Goal: Transaction & Acquisition: Purchase product/service

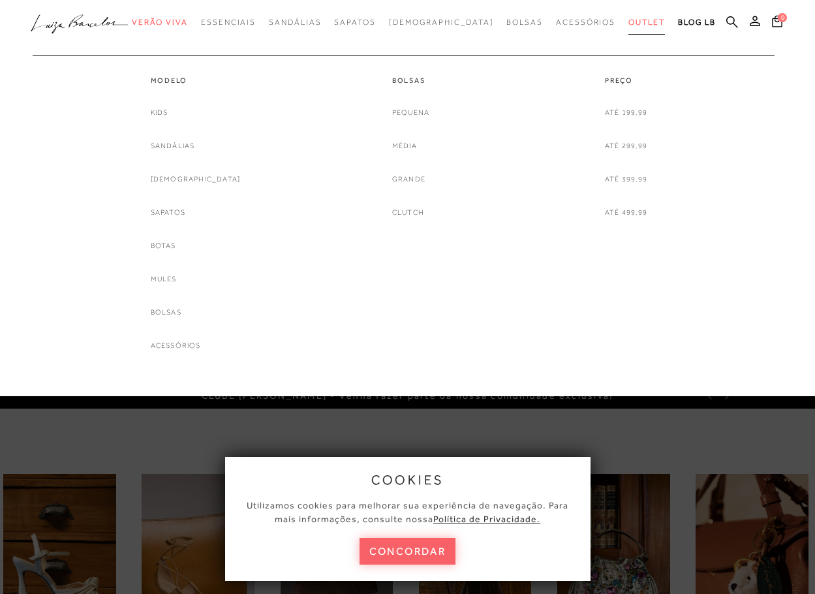
click at [628, 18] on span "Outlet" at bounding box center [646, 22] width 37 height 9
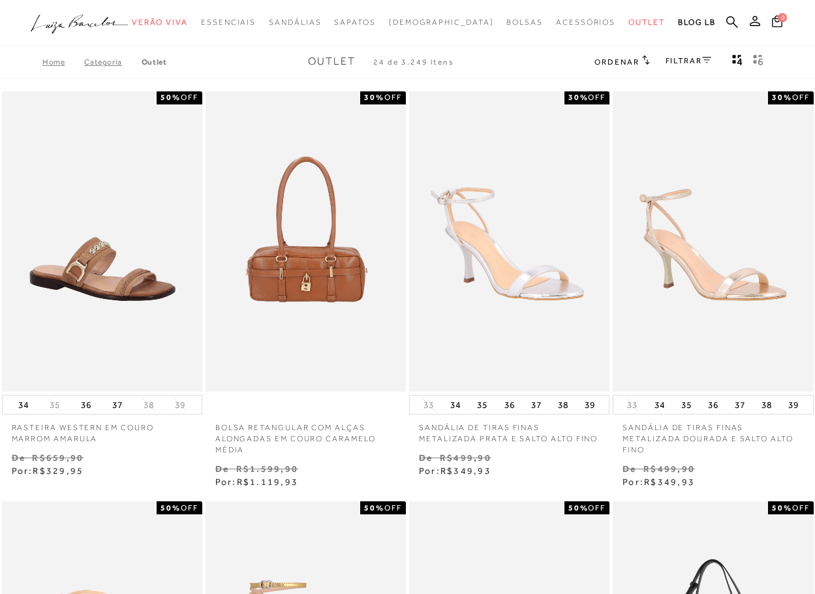
click at [701, 58] on link "FILTRAR" at bounding box center [688, 60] width 46 height 9
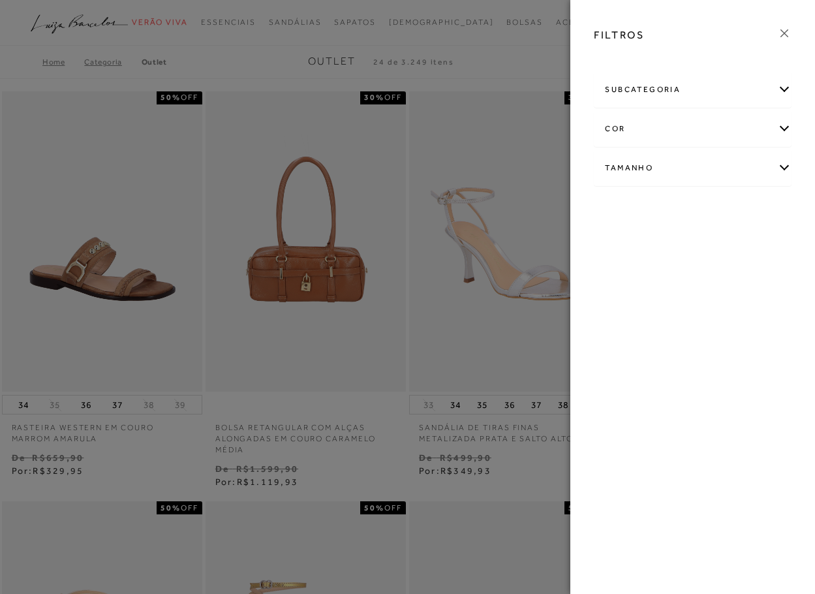
click at [630, 166] on div "Tamanho" at bounding box center [692, 168] width 196 height 35
click at [619, 301] on link "Ver mais..." at bounding box center [628, 301] width 35 height 10
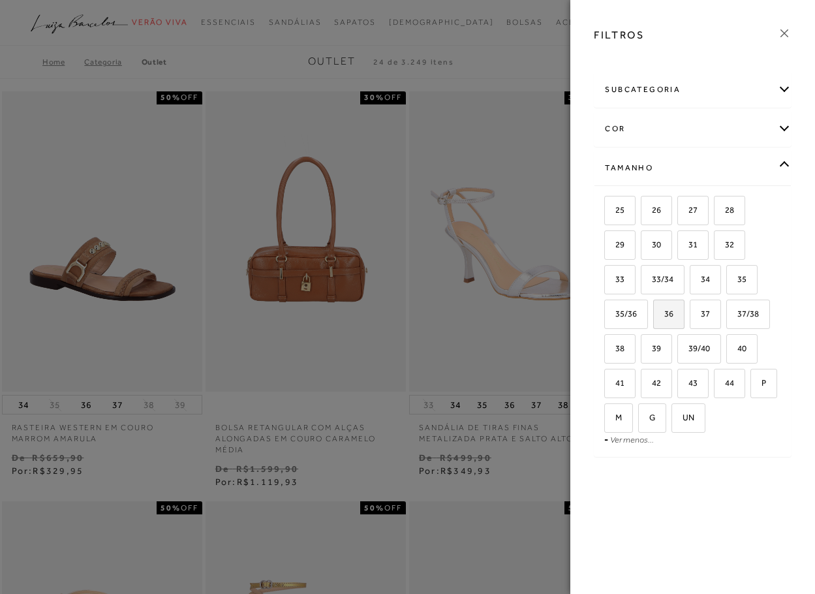
click at [669, 314] on span "36" at bounding box center [663, 314] width 19 height 10
click at [664, 314] on input "36" at bounding box center [657, 315] width 13 height 13
checkbox input "true"
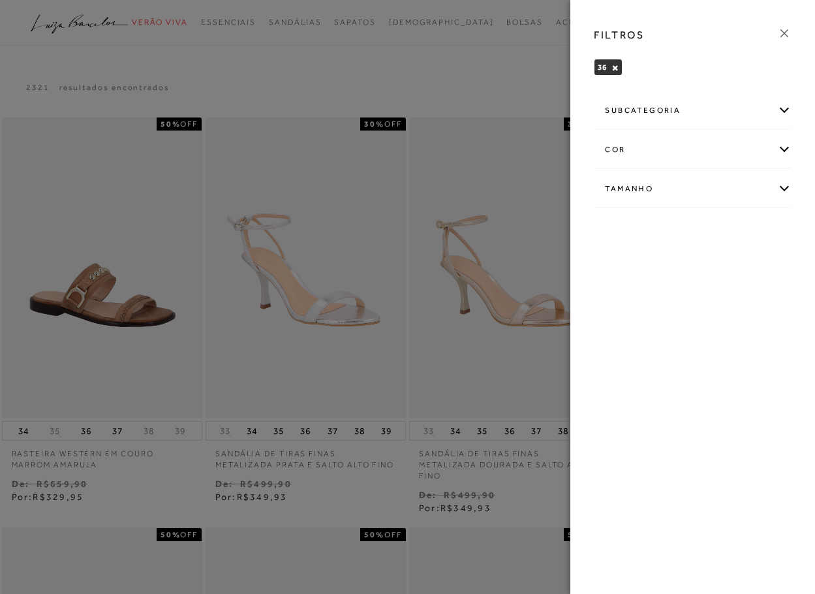
click at [786, 35] on icon at bounding box center [784, 33] width 8 height 8
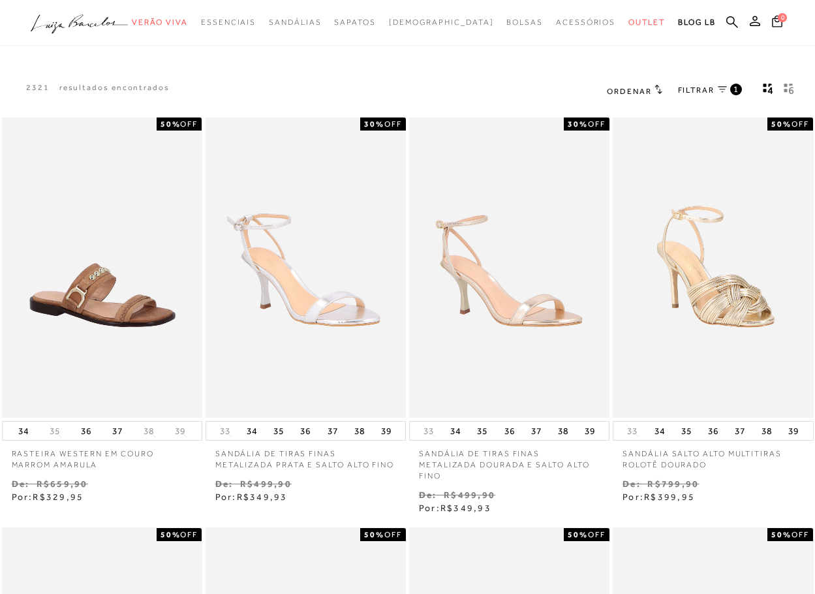
click at [638, 92] on span "Ordenar" at bounding box center [629, 91] width 44 height 9
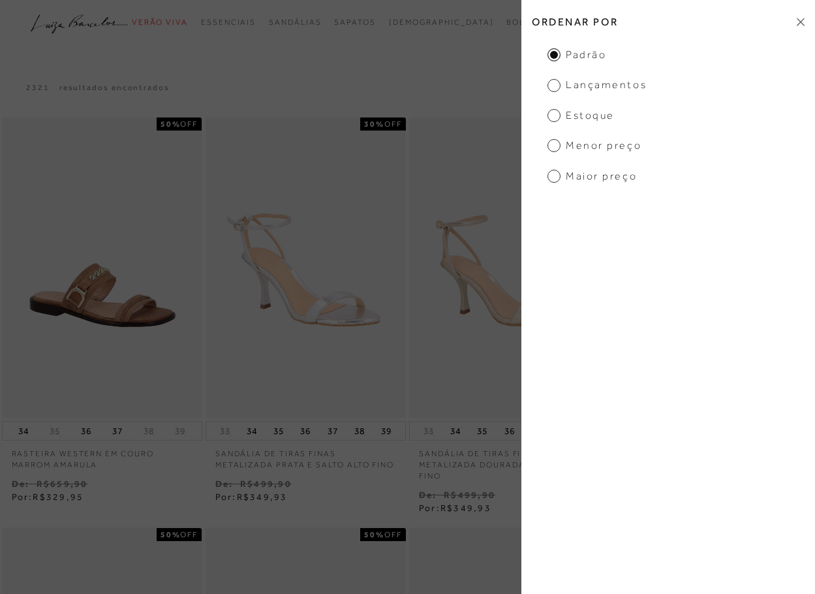
click at [611, 147] on span "Menor Preço" at bounding box center [594, 145] width 94 height 14
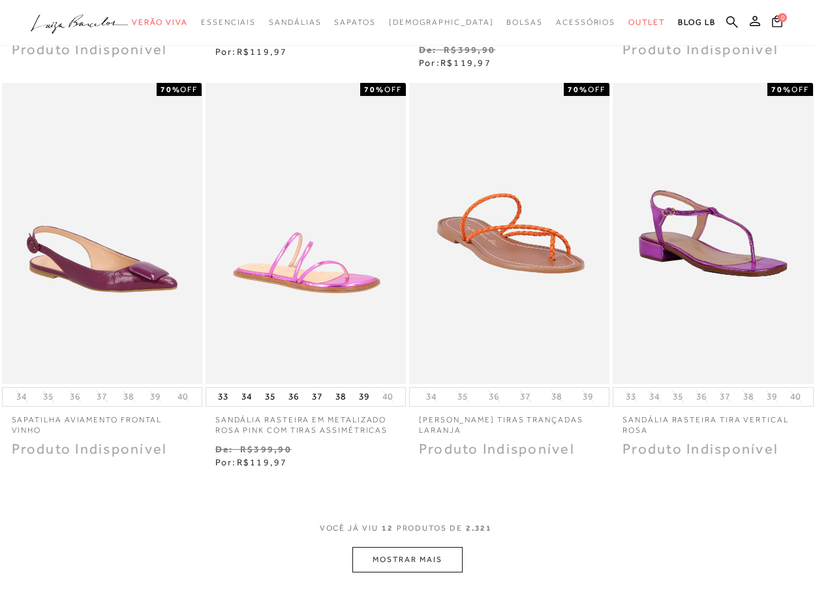
scroll to position [848, 0]
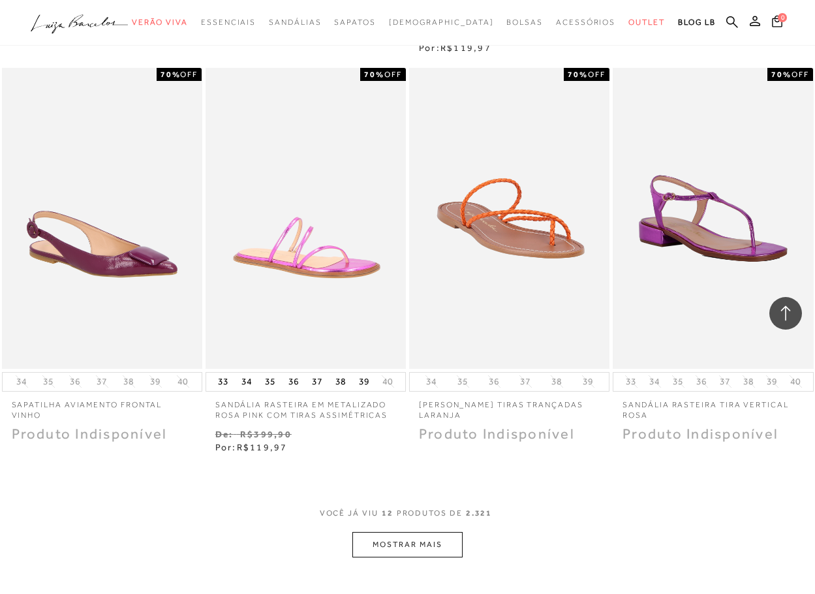
click at [402, 556] on button "MOSTRAR MAIS" at bounding box center [407, 544] width 110 height 25
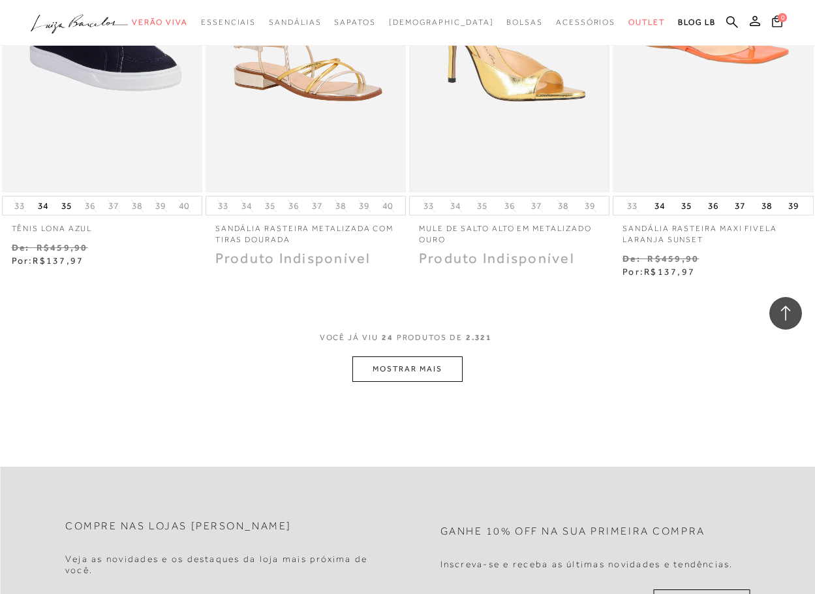
scroll to position [2218, 0]
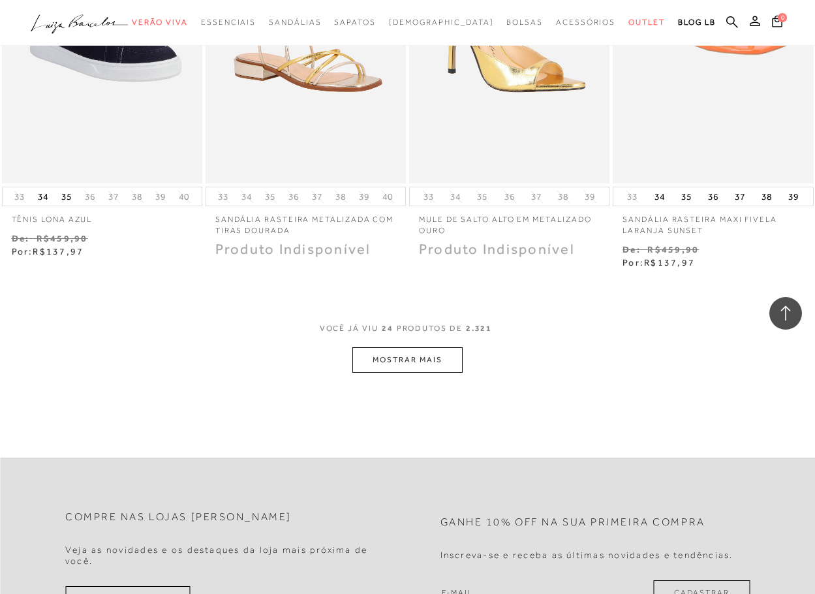
click at [412, 363] on button "MOSTRAR MAIS" at bounding box center [407, 359] width 110 height 25
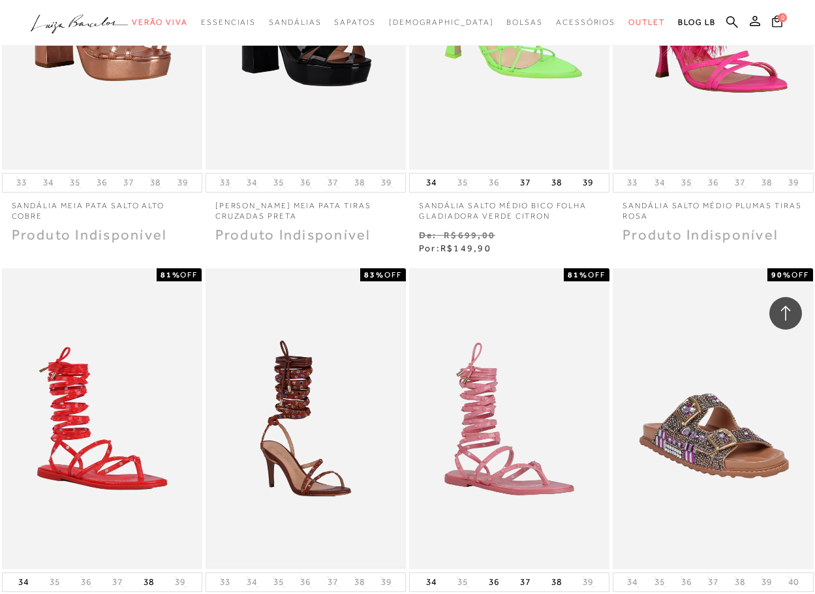
scroll to position [3196, 0]
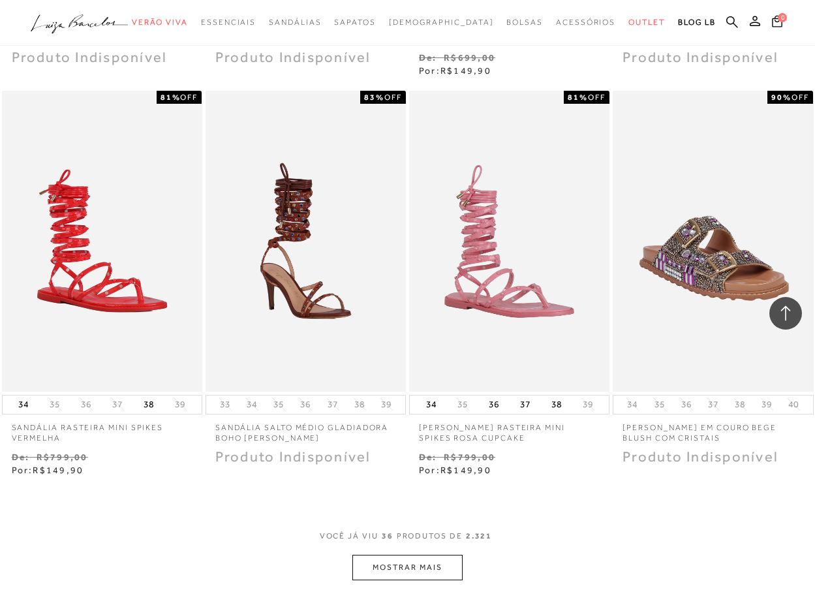
click at [385, 570] on button "MOSTRAR MAIS" at bounding box center [407, 566] width 110 height 25
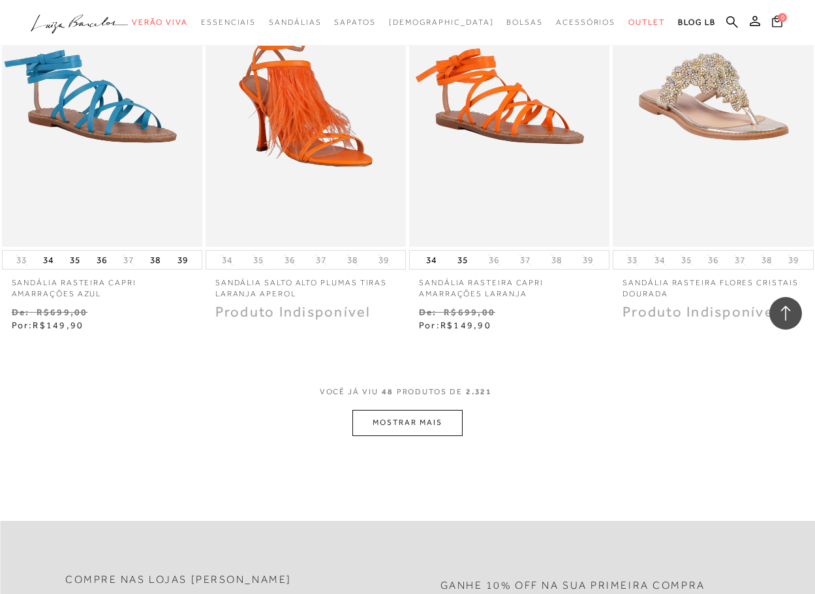
scroll to position [4762, 0]
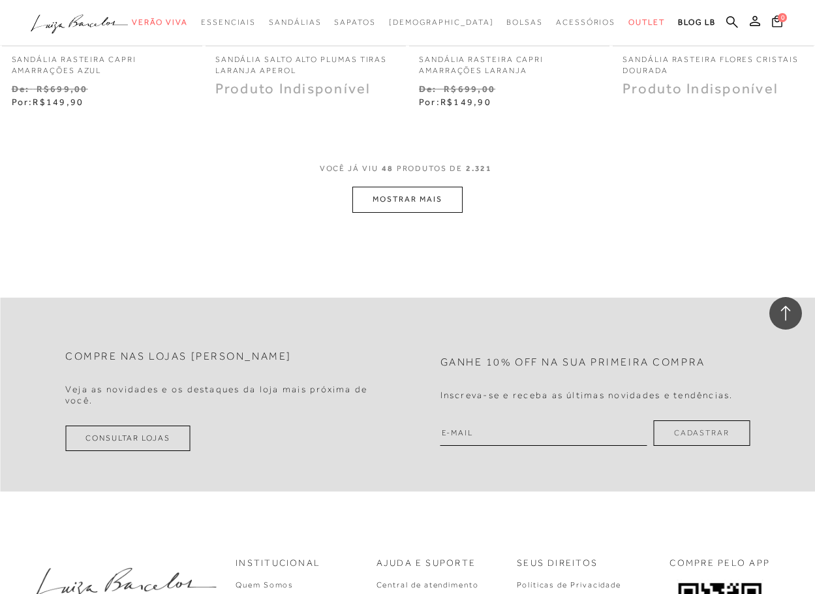
click at [426, 197] on button "MOSTRAR MAIS" at bounding box center [407, 199] width 110 height 25
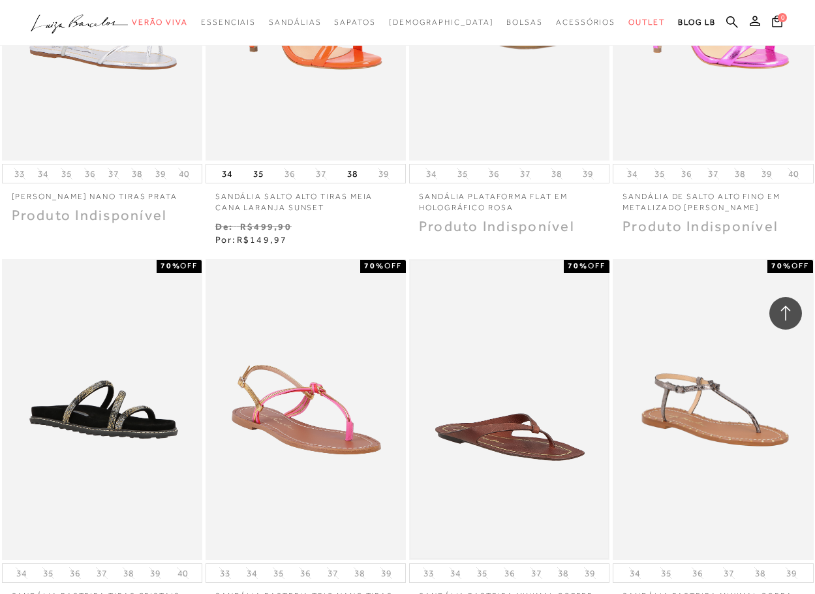
scroll to position [5610, 0]
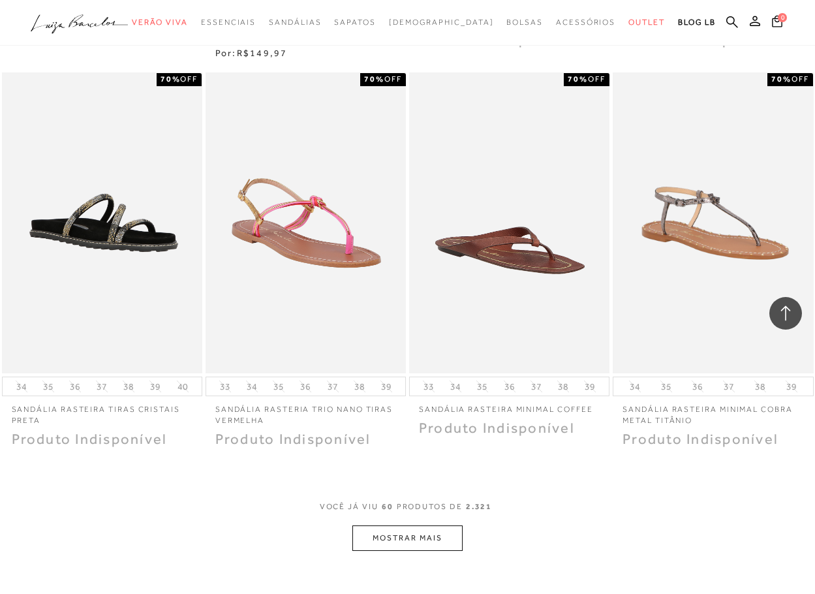
click at [425, 543] on button "MOSTRAR MAIS" at bounding box center [407, 537] width 110 height 25
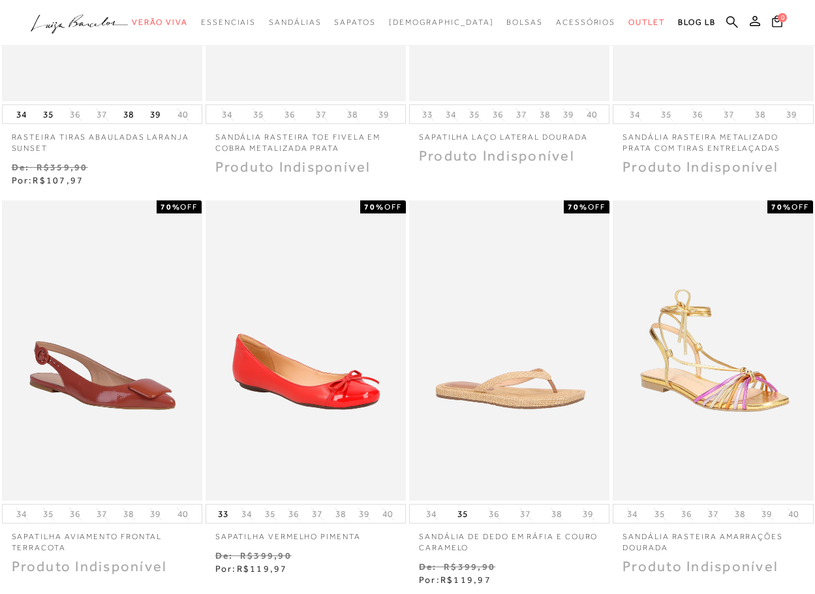
scroll to position [0, 0]
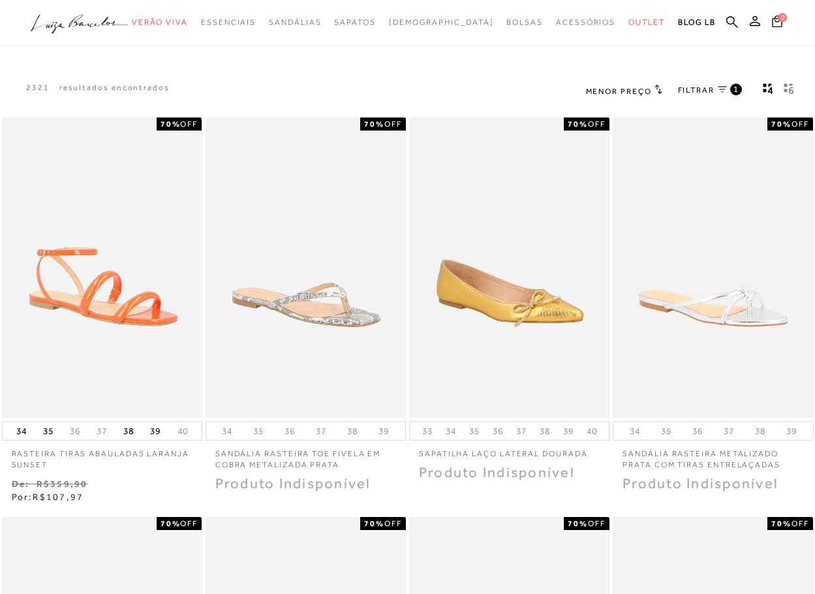
click at [639, 93] on span "Menor Preço" at bounding box center [619, 91] width 66 height 9
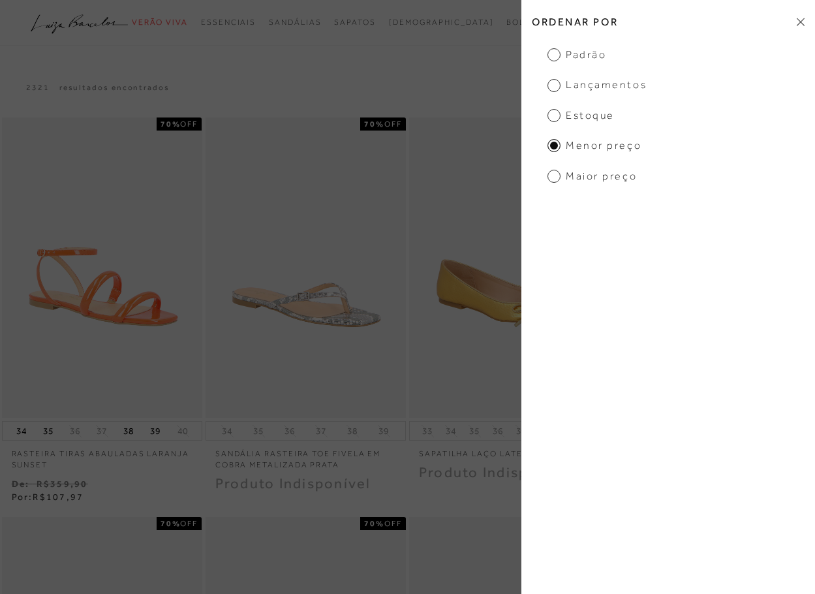
click at [609, 84] on span "Lançamentos" at bounding box center [596, 85] width 99 height 14
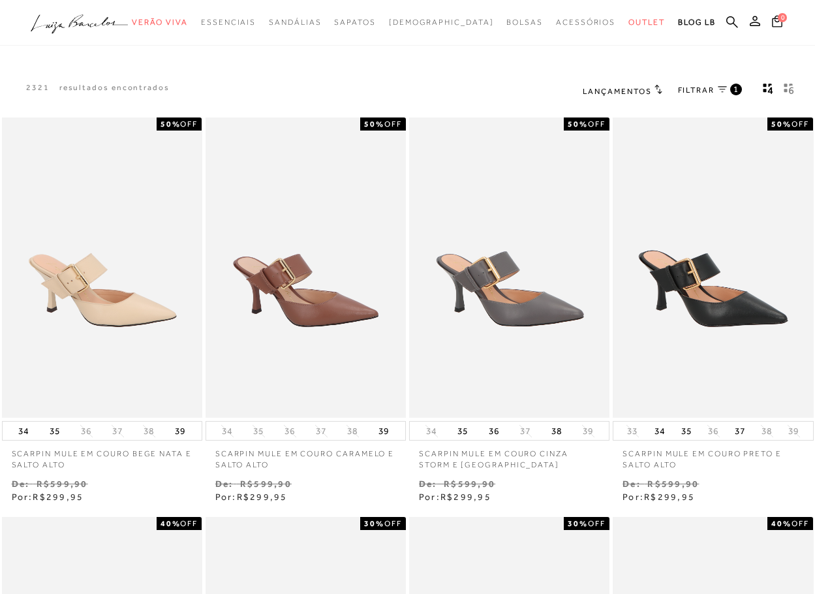
click at [609, 84] on h2 "Lançamentos" at bounding box center [622, 90] width 80 height 13
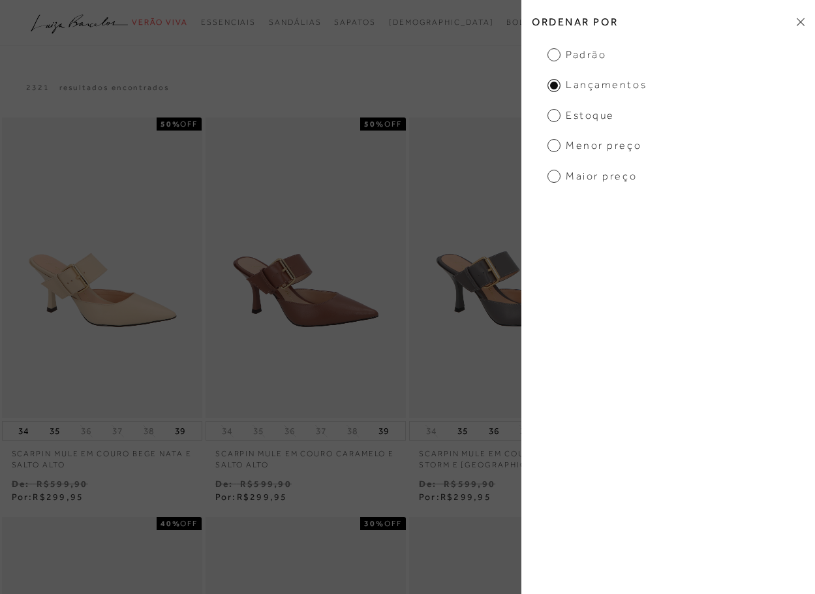
click at [459, 80] on div "2321 resultados encontrados Lançamentos 1" at bounding box center [407, 91] width 815 height 50
click at [582, 112] on span "Estoque" at bounding box center [580, 115] width 67 height 14
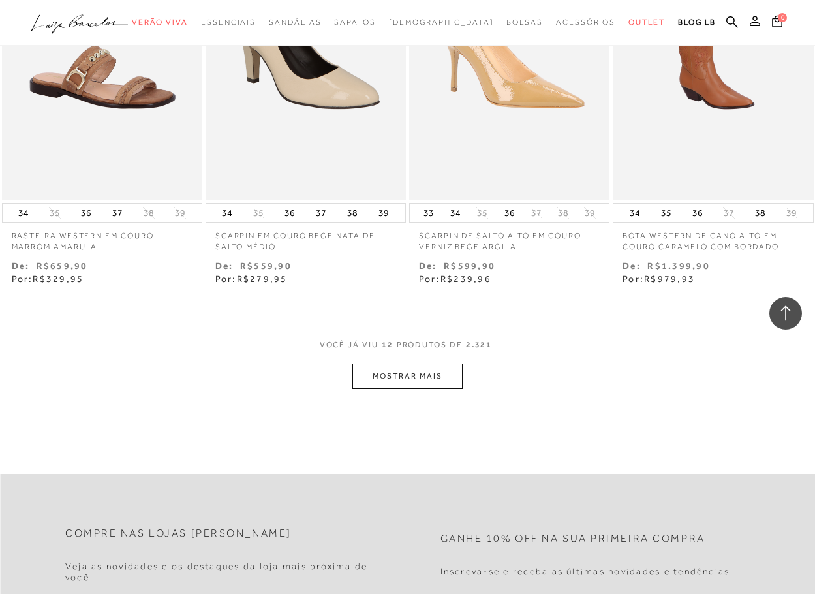
scroll to position [1109, 0]
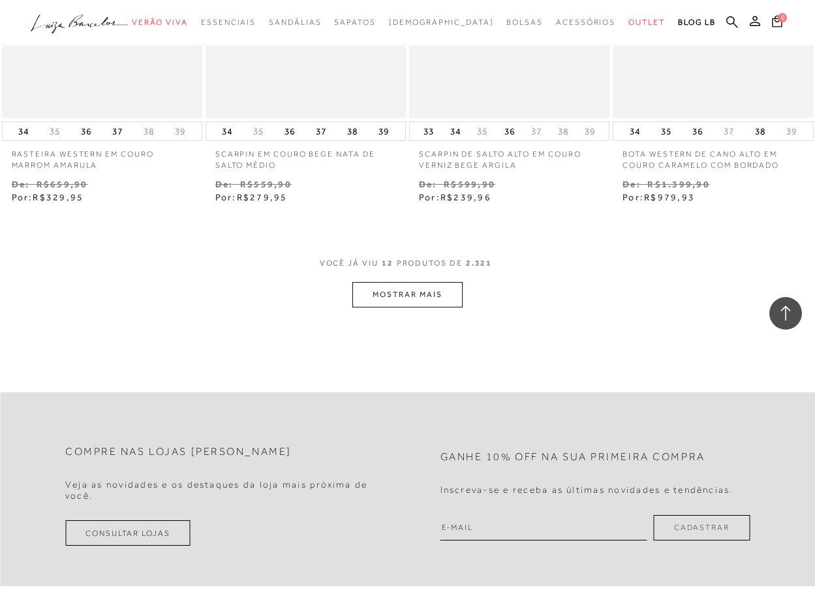
click at [404, 295] on button "MOSTRAR MAIS" at bounding box center [407, 294] width 110 height 25
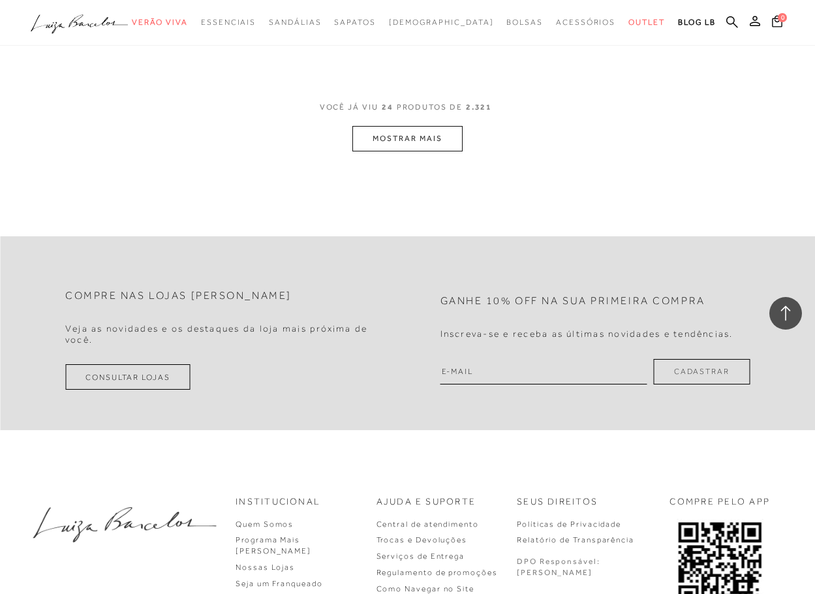
scroll to position [2479, 0]
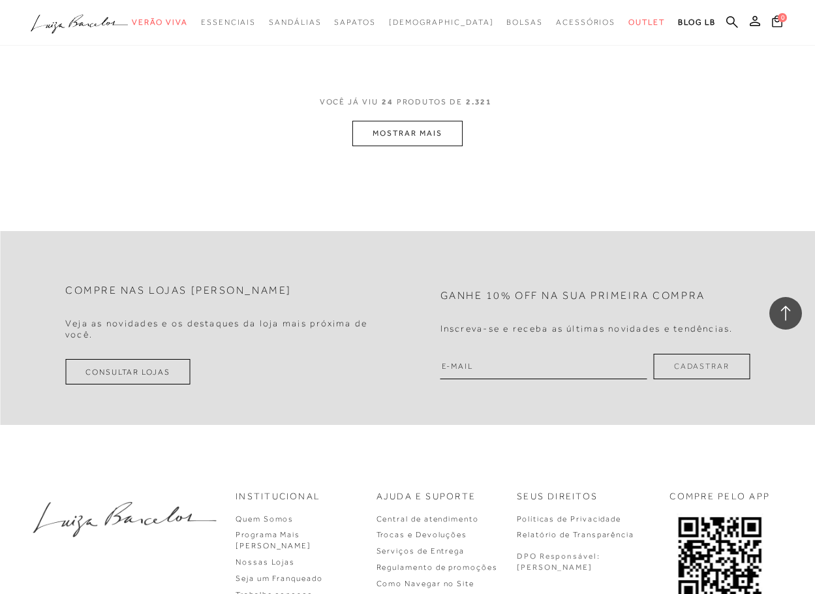
click at [425, 141] on button "MOSTRAR MAIS" at bounding box center [407, 133] width 110 height 25
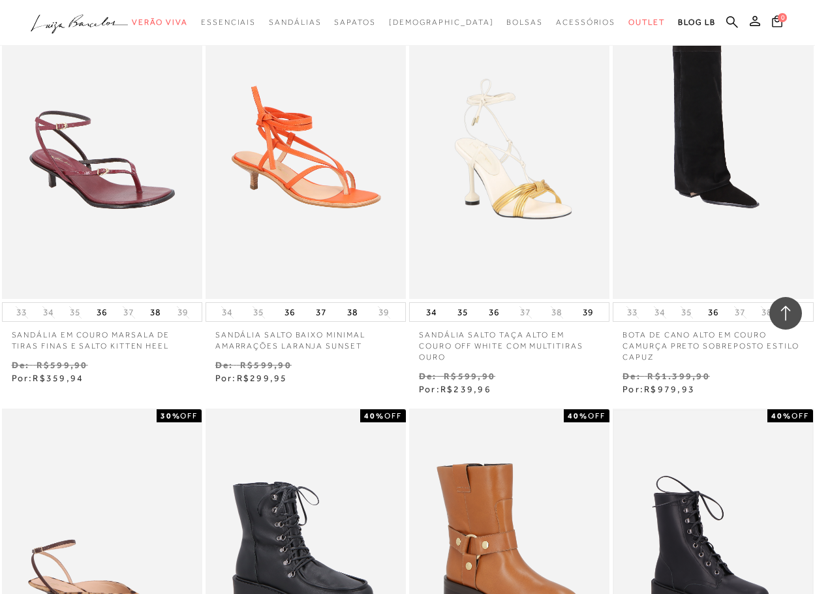
scroll to position [3392, 0]
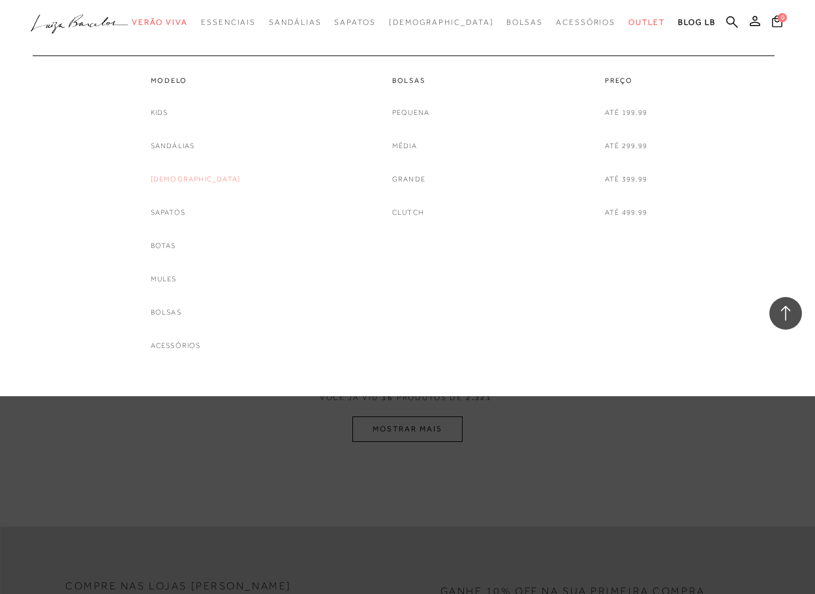
click at [203, 176] on link "[DEMOGRAPHIC_DATA]" at bounding box center [196, 179] width 90 height 14
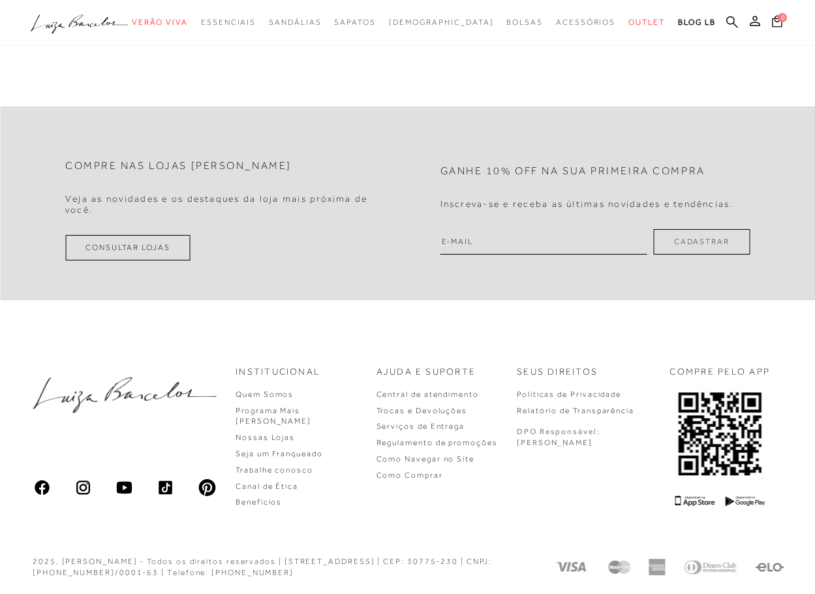
scroll to position [33, 0]
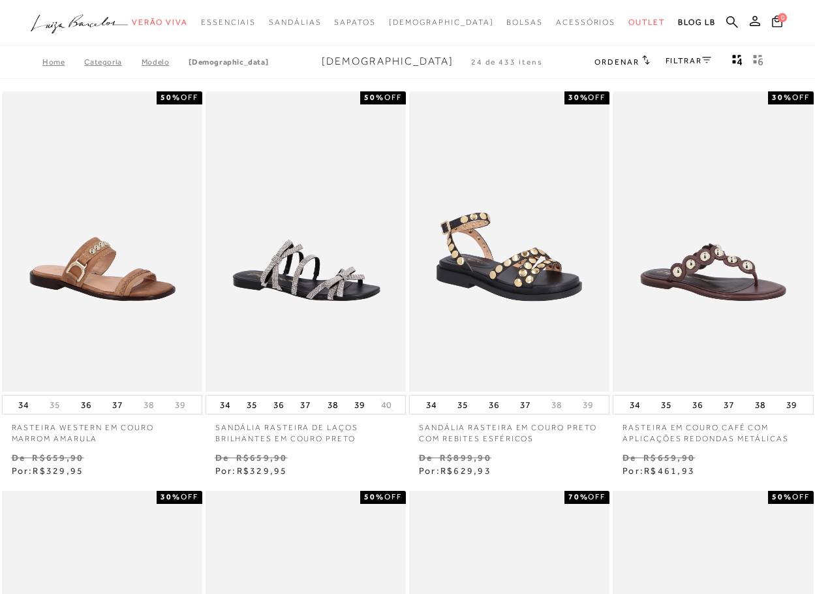
click at [691, 56] on link "FILTRAR" at bounding box center [688, 60] width 46 height 9
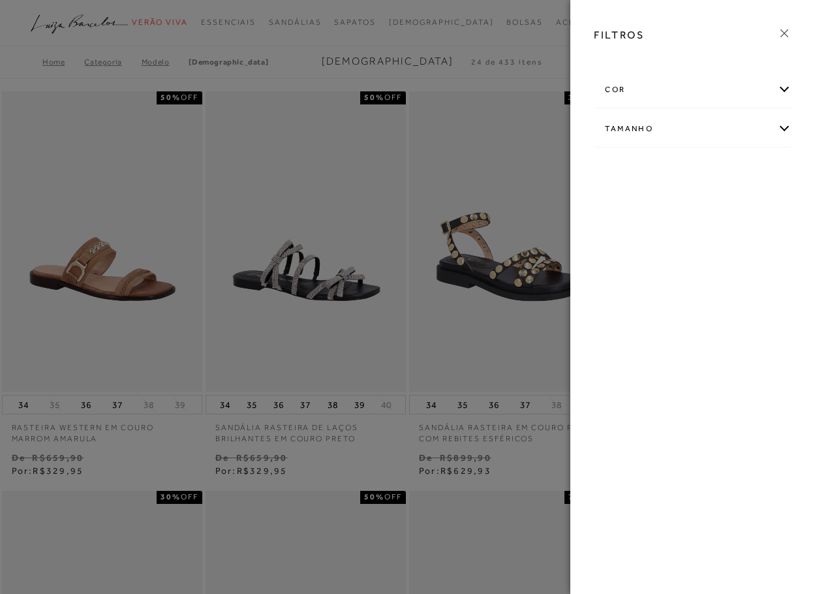
click at [691, 131] on div "Tamanho" at bounding box center [692, 129] width 196 height 35
click at [674, 209] on label "36" at bounding box center [669, 206] width 30 height 28
click at [664, 209] on input "36" at bounding box center [657, 207] width 13 height 13
checkbox input "true"
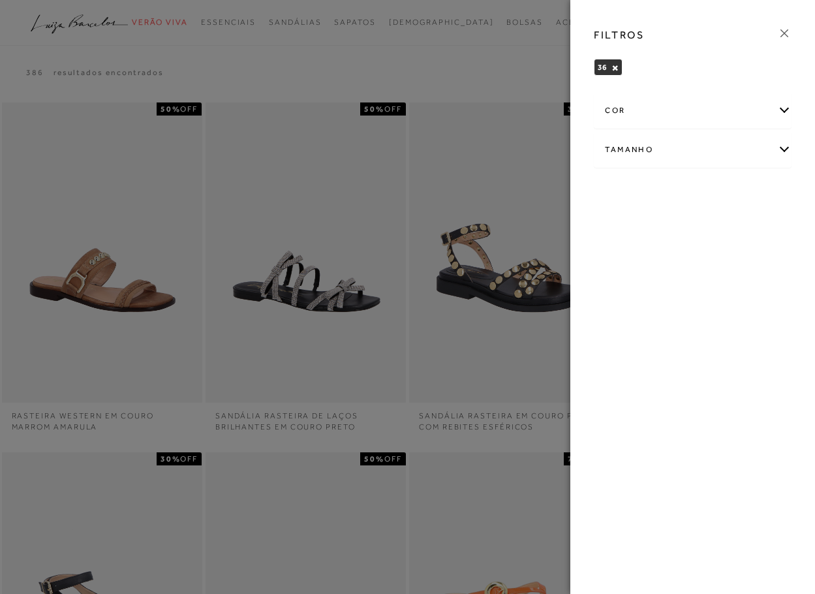
scroll to position [261, 0]
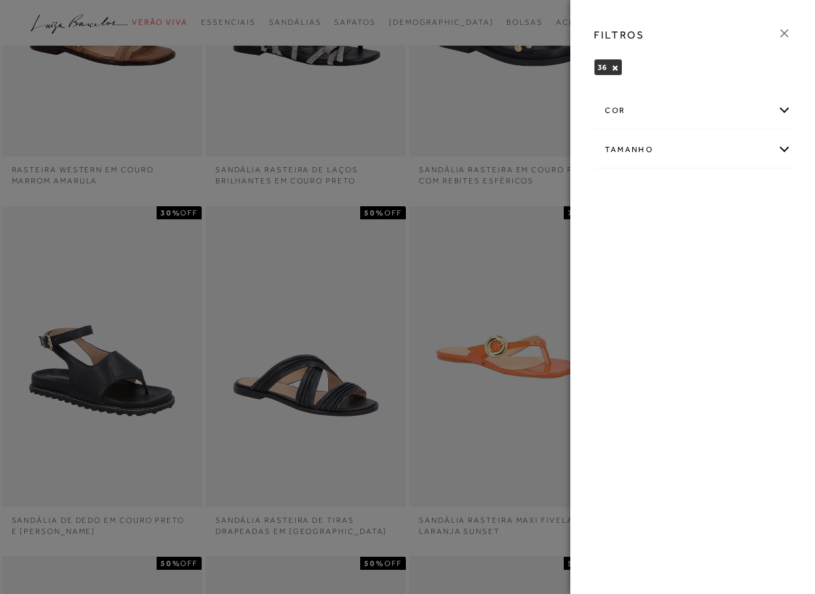
click at [530, 190] on div at bounding box center [407, 297] width 815 height 594
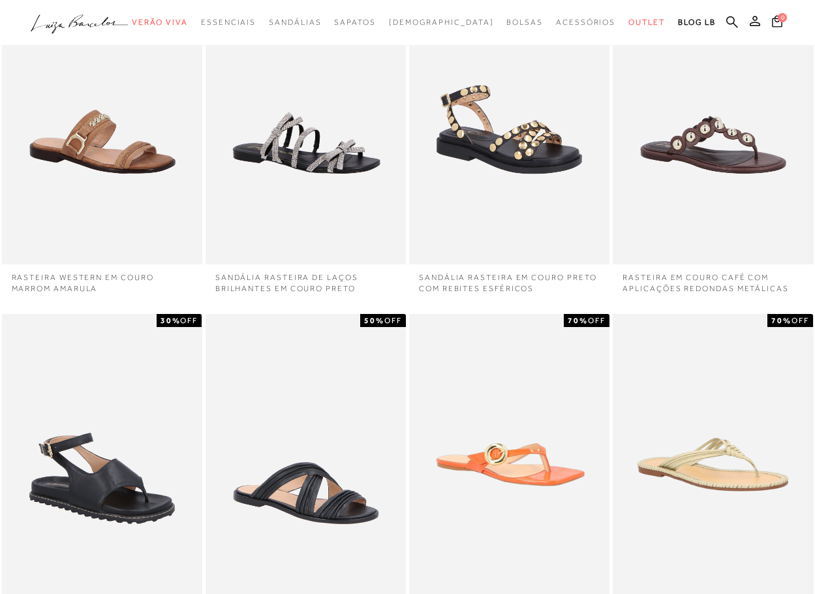
scroll to position [0, 0]
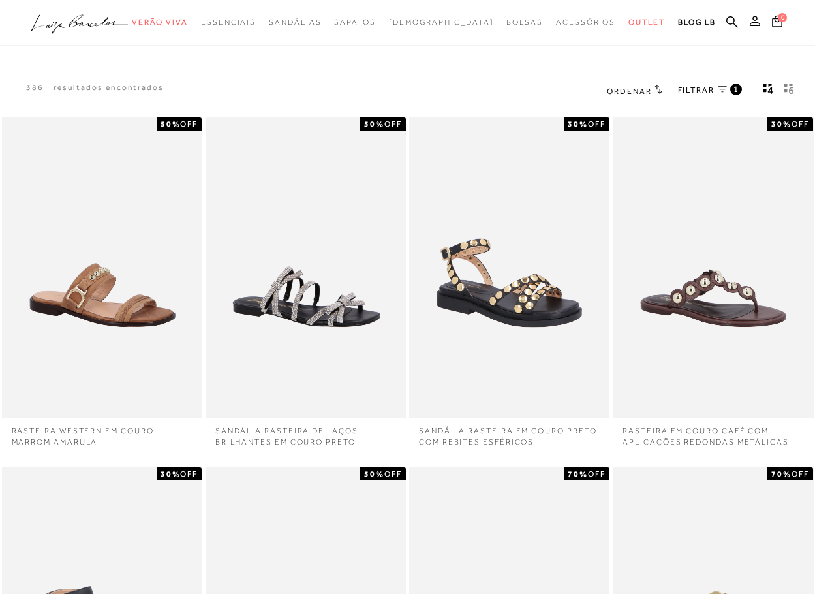
click at [792, 88] on icon "gridText6Desc" at bounding box center [791, 90] width 5 height 7
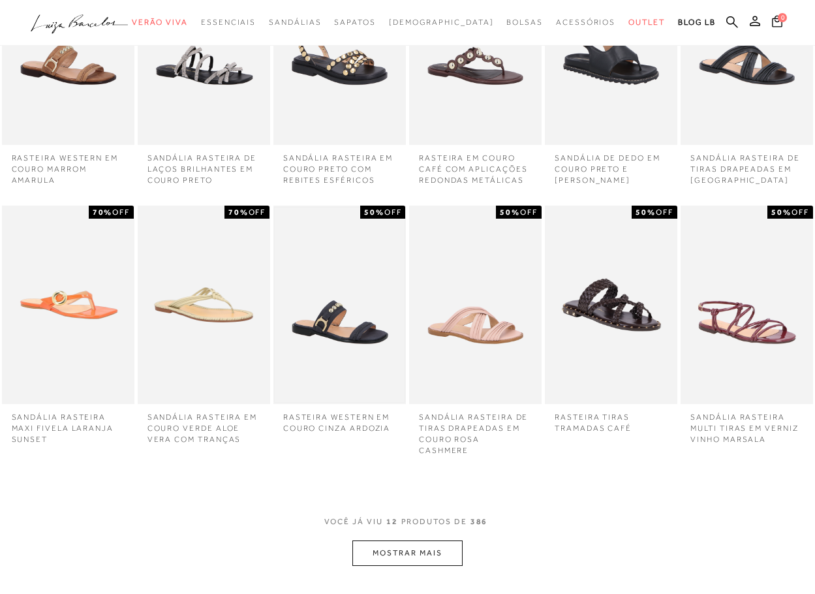
scroll to position [196, 0]
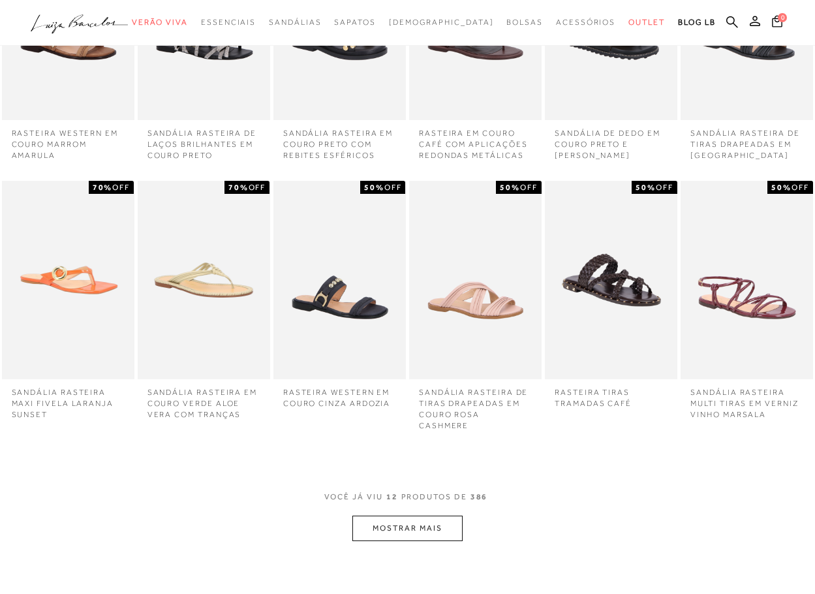
click at [384, 525] on button "MOSTRAR MAIS" at bounding box center [407, 527] width 110 height 25
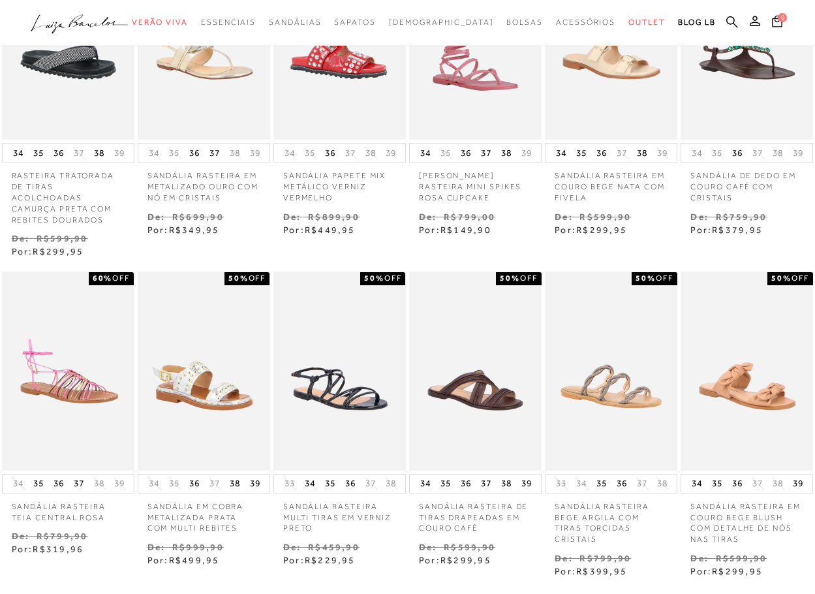
scroll to position [897, 0]
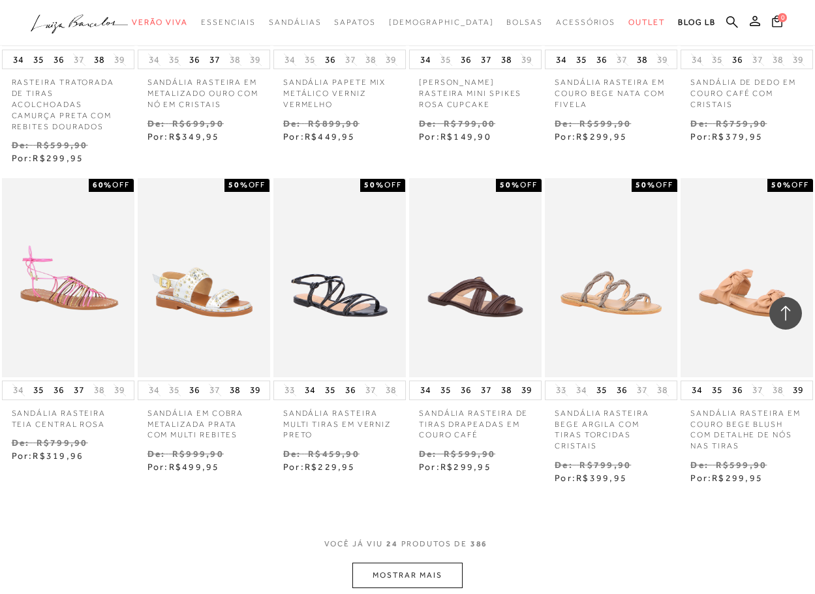
click at [370, 562] on button "MOSTRAR MAIS" at bounding box center [407, 574] width 110 height 25
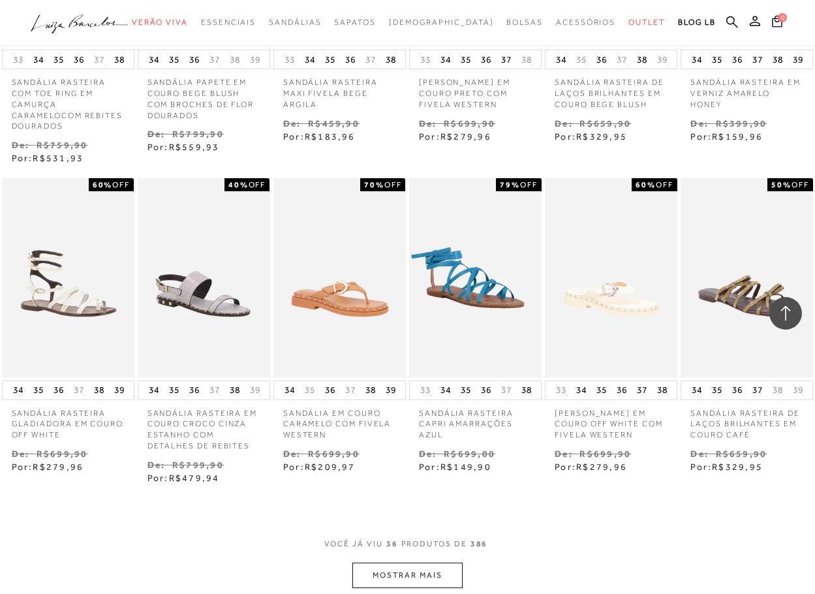
scroll to position [1549, 0]
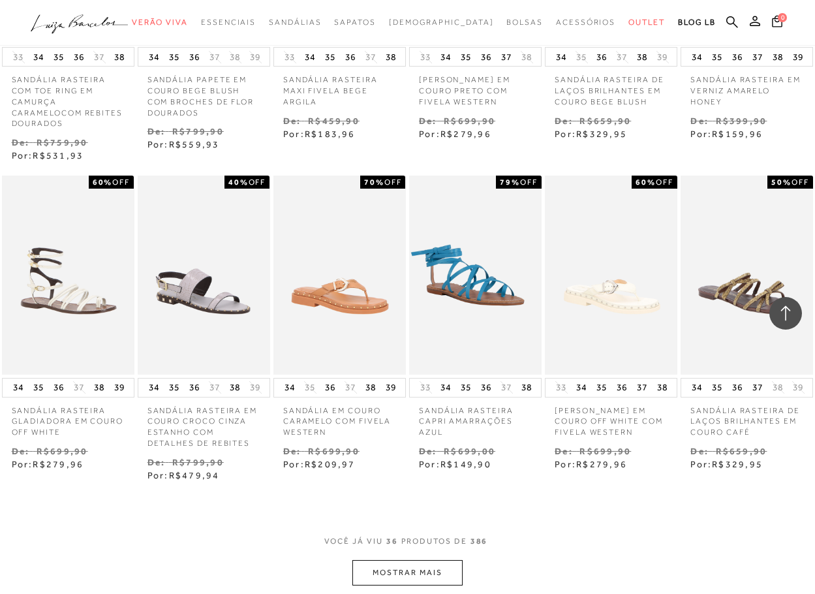
click at [412, 569] on button "MOSTRAR MAIS" at bounding box center [407, 572] width 110 height 25
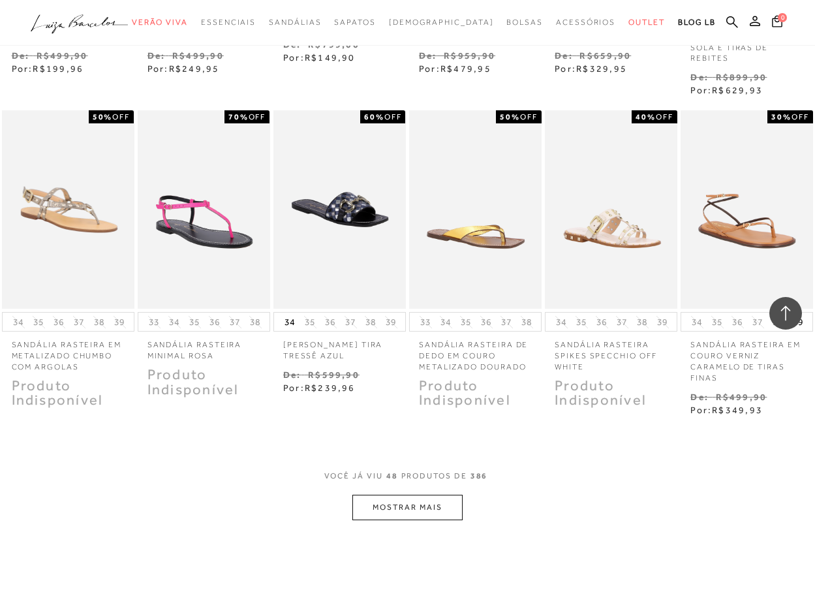
scroll to position [2267, 0]
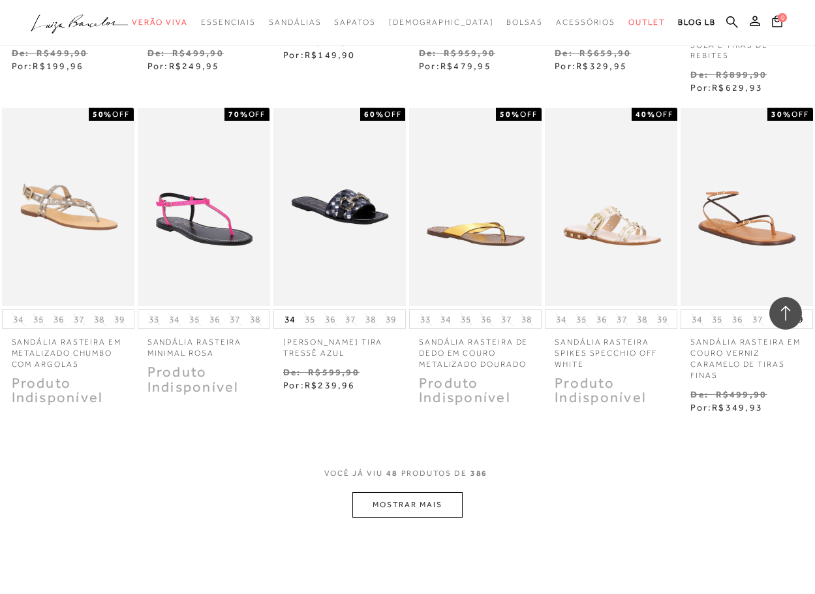
click at [429, 492] on button "MOSTRAR MAIS" at bounding box center [407, 504] width 110 height 25
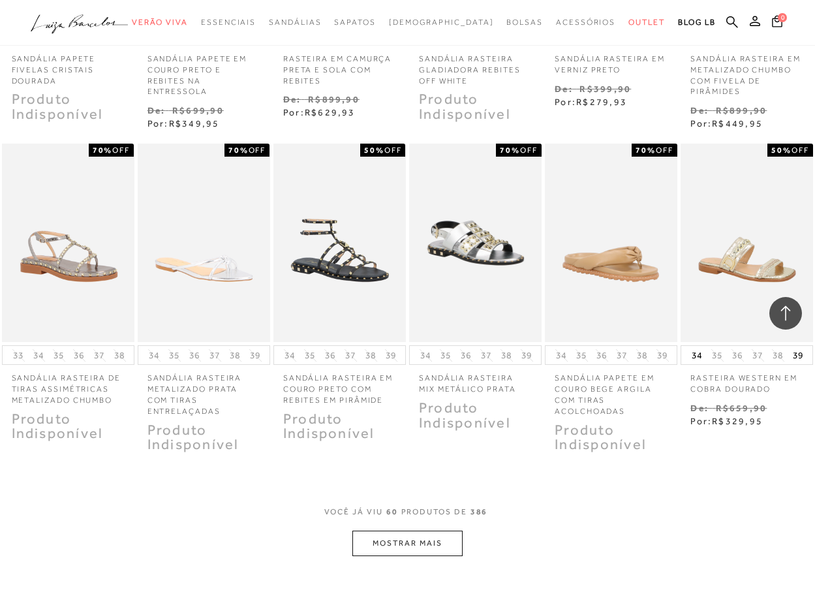
scroll to position [2919, 0]
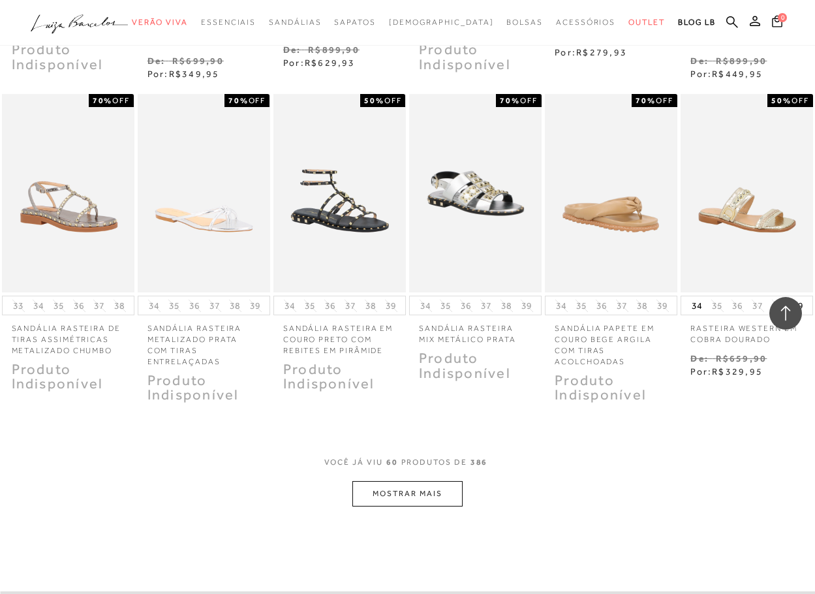
click at [427, 483] on button "MOSTRAR MAIS" at bounding box center [407, 493] width 110 height 25
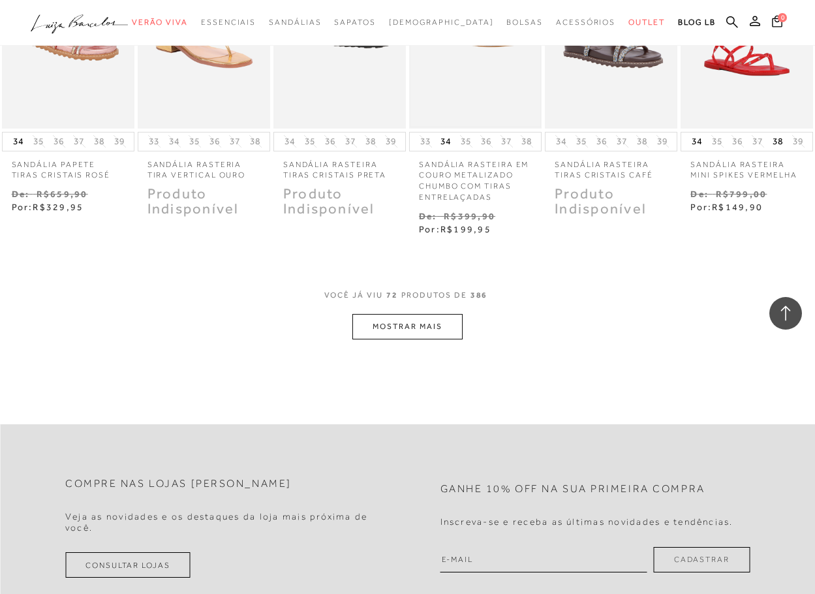
scroll to position [3767, 0]
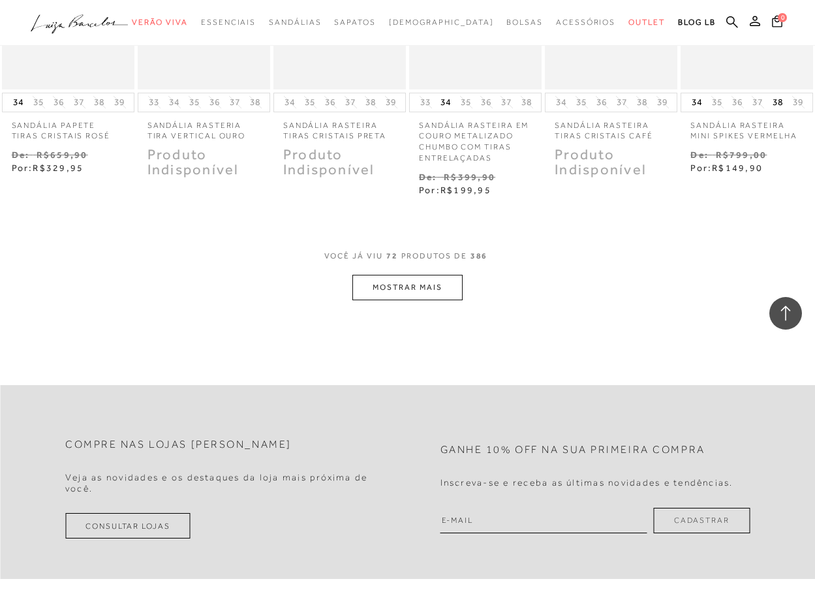
click at [429, 275] on button "MOSTRAR MAIS" at bounding box center [407, 287] width 110 height 25
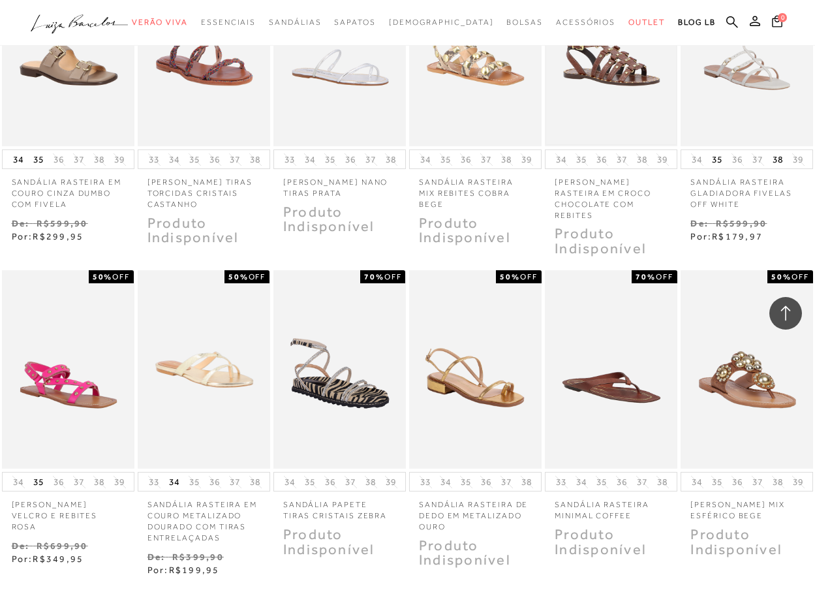
scroll to position [3963, 0]
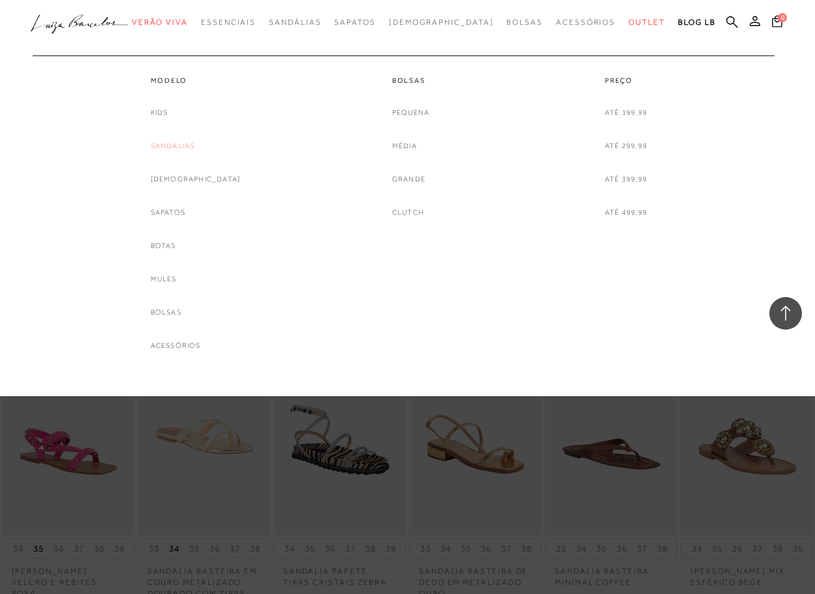
click at [195, 149] on link "Sandálias" at bounding box center [173, 146] width 44 height 14
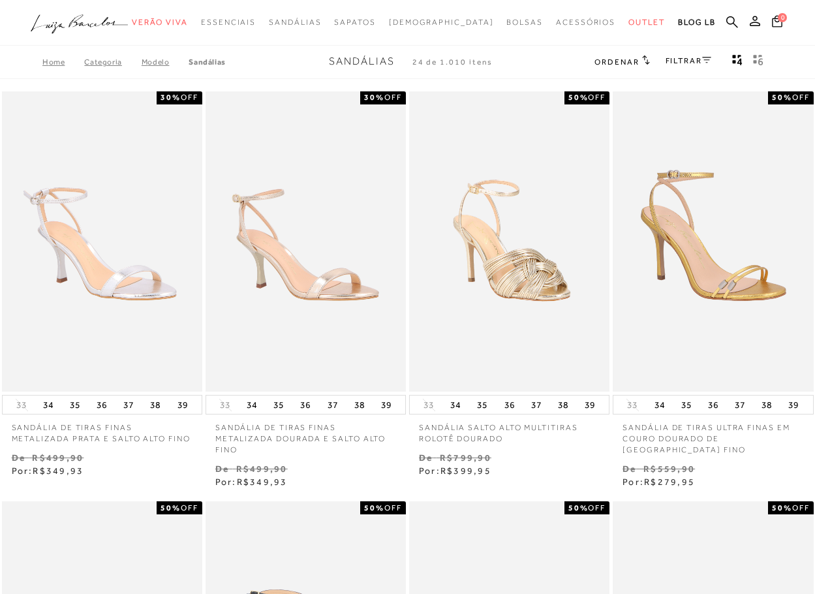
click at [676, 67] on div "FILTRAR" at bounding box center [688, 61] width 46 height 17
click at [680, 60] on link "FILTRAR" at bounding box center [688, 60] width 46 height 9
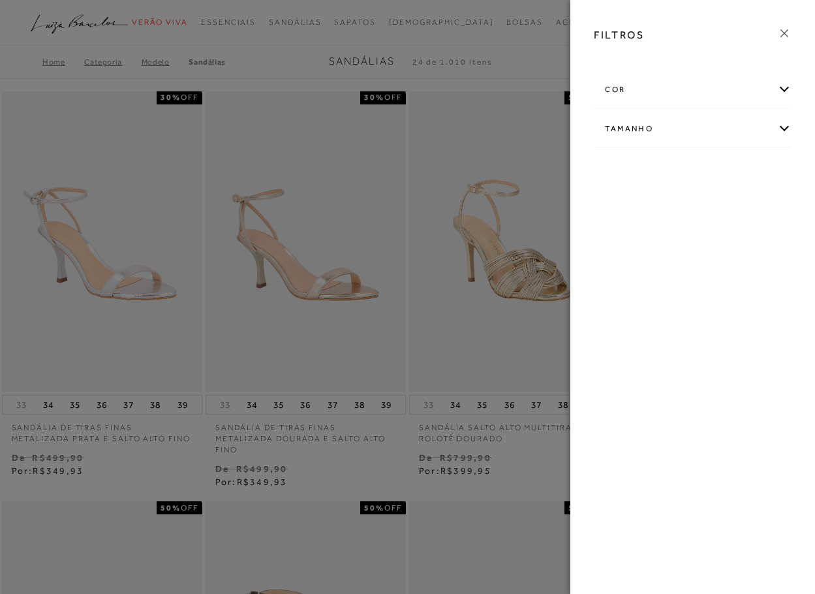
click at [668, 129] on div "Tamanho" at bounding box center [692, 129] width 196 height 35
click at [630, 258] on link "Ver mais..." at bounding box center [628, 262] width 35 height 10
click at [670, 274] on span "36" at bounding box center [663, 274] width 19 height 10
click at [664, 274] on input "36" at bounding box center [657, 276] width 13 height 13
checkbox input "true"
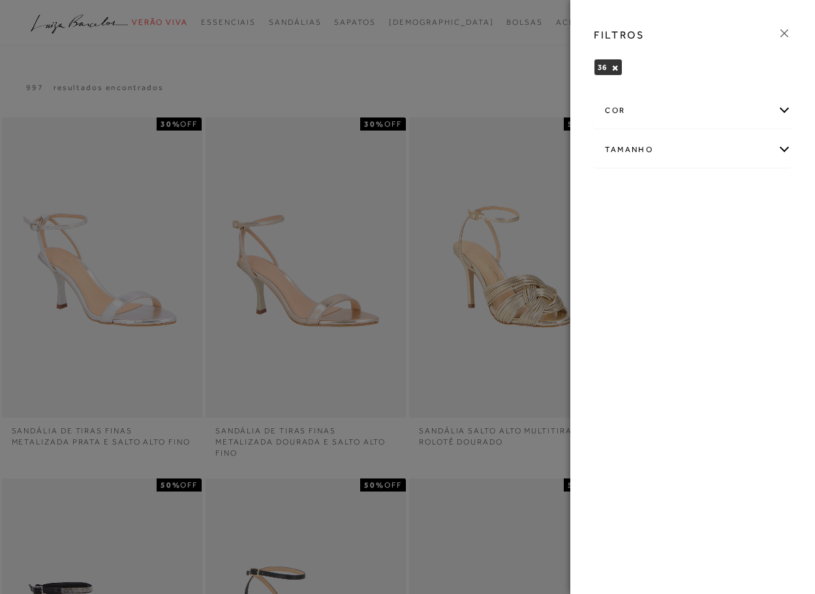
click at [539, 65] on div at bounding box center [407, 297] width 815 height 594
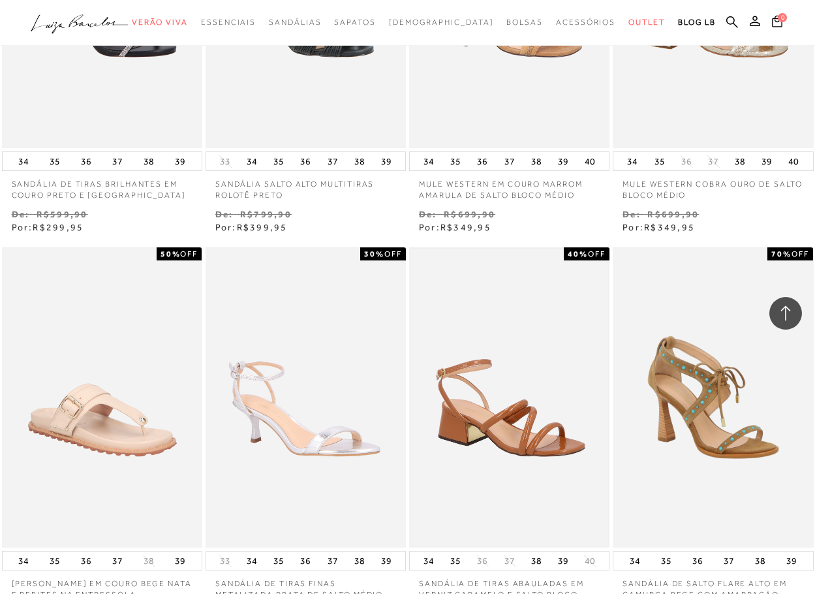
scroll to position [913, 0]
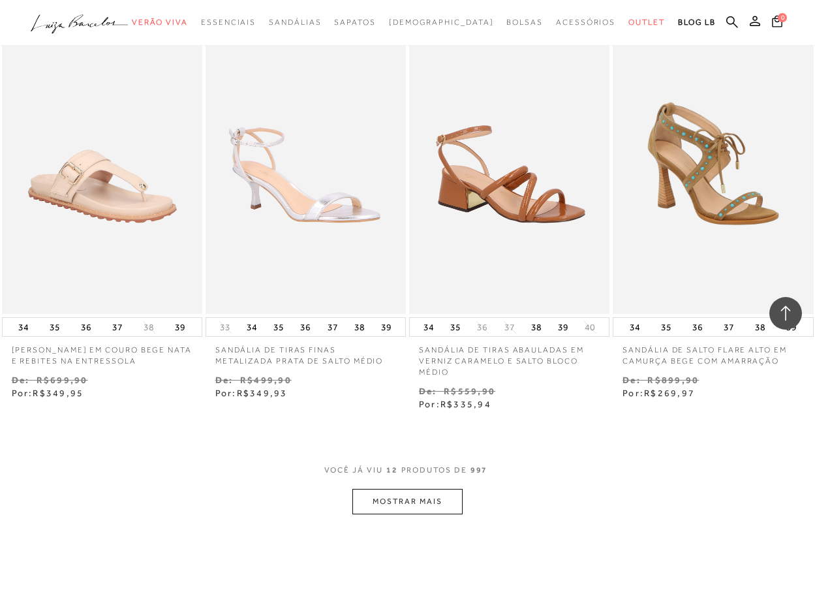
click at [404, 489] on button "MOSTRAR MAIS" at bounding box center [407, 501] width 110 height 25
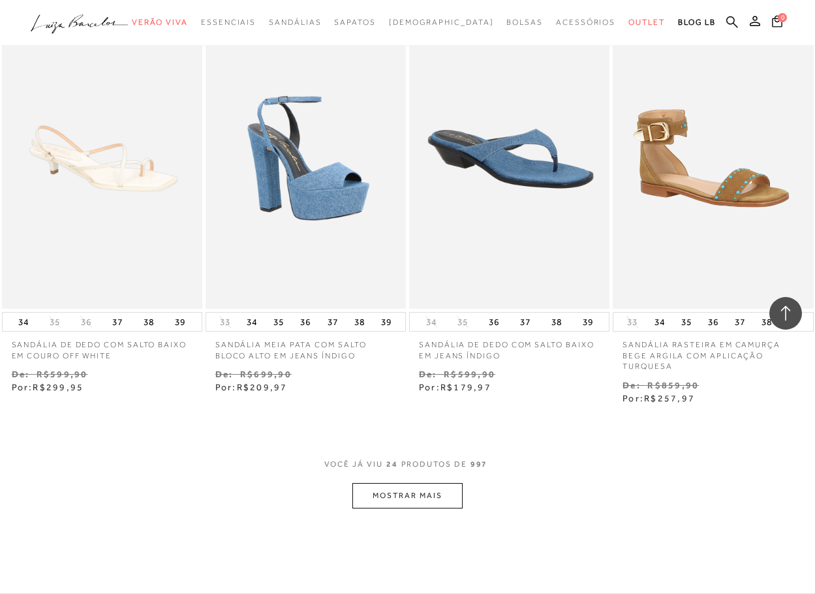
scroll to position [2413, 0]
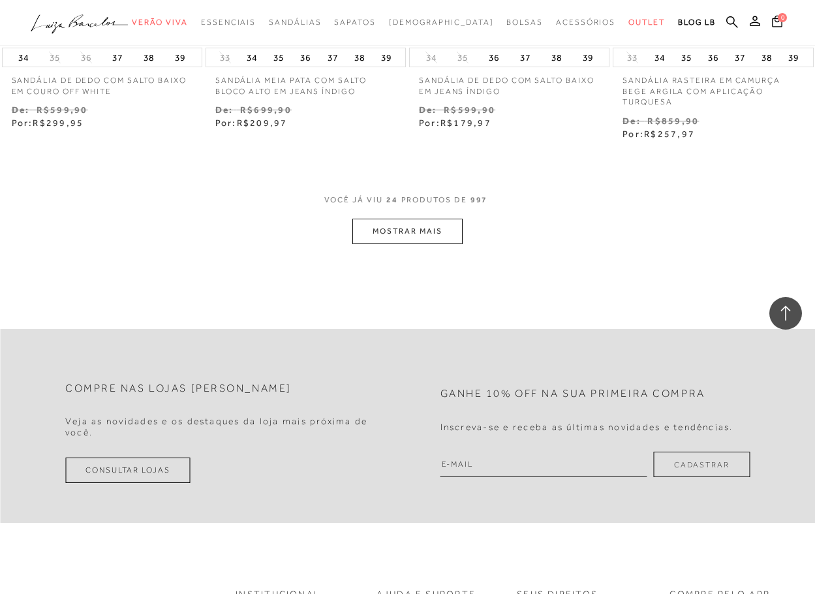
click at [399, 226] on button "MOSTRAR MAIS" at bounding box center [407, 231] width 110 height 25
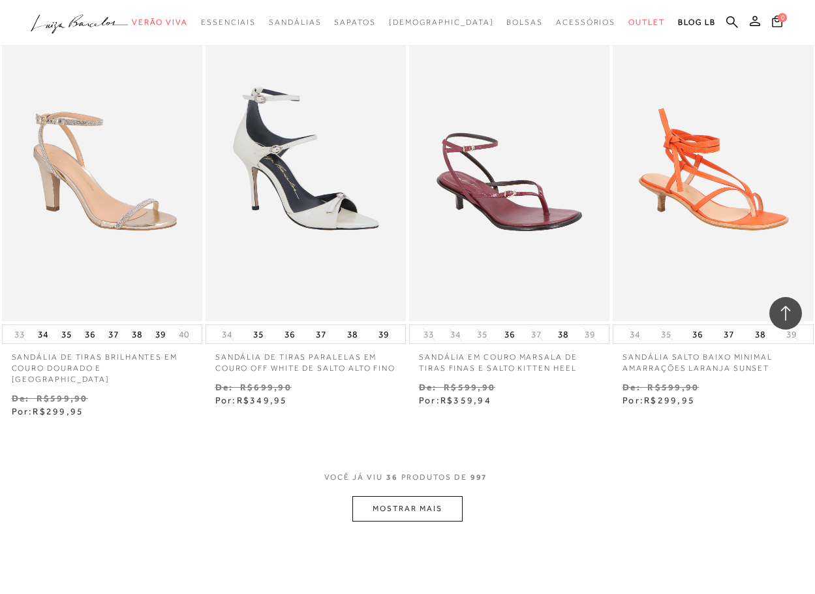
scroll to position [3392, 0]
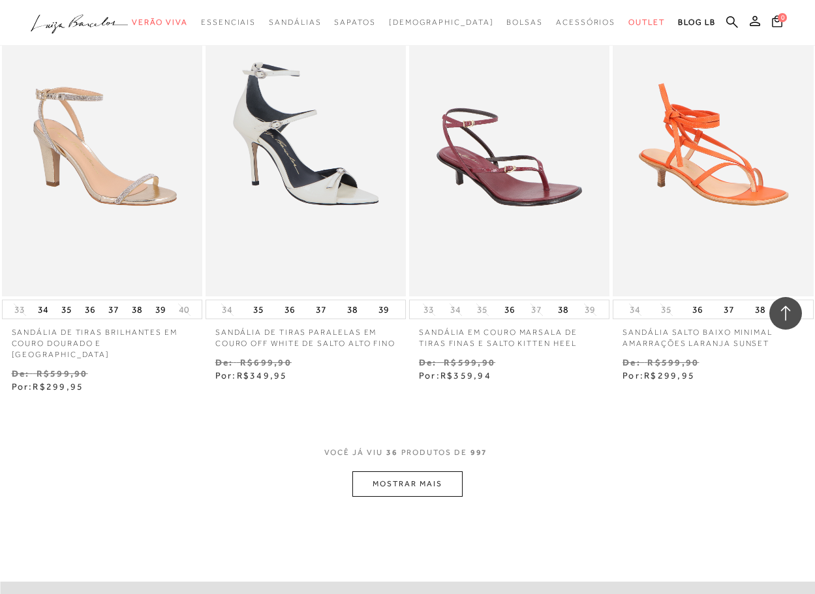
click at [391, 471] on button "MOSTRAR MAIS" at bounding box center [407, 483] width 110 height 25
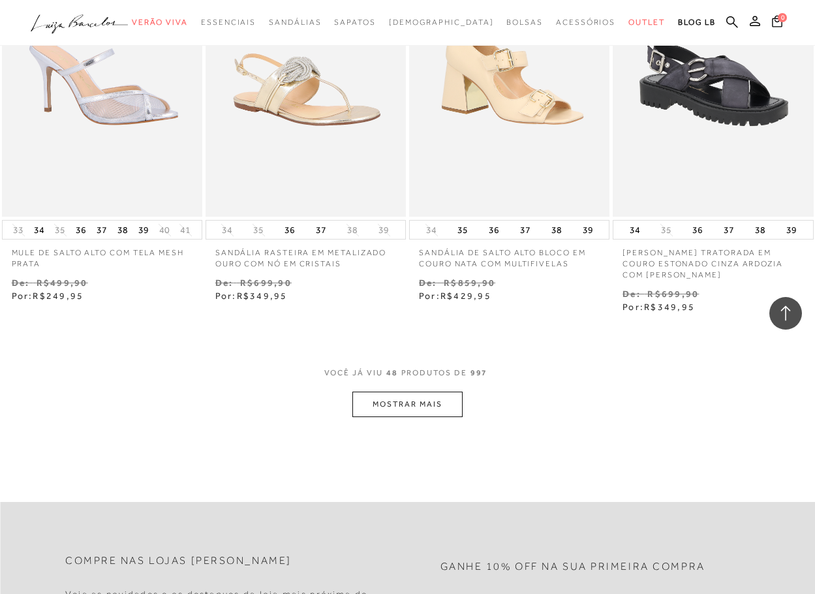
scroll to position [4696, 0]
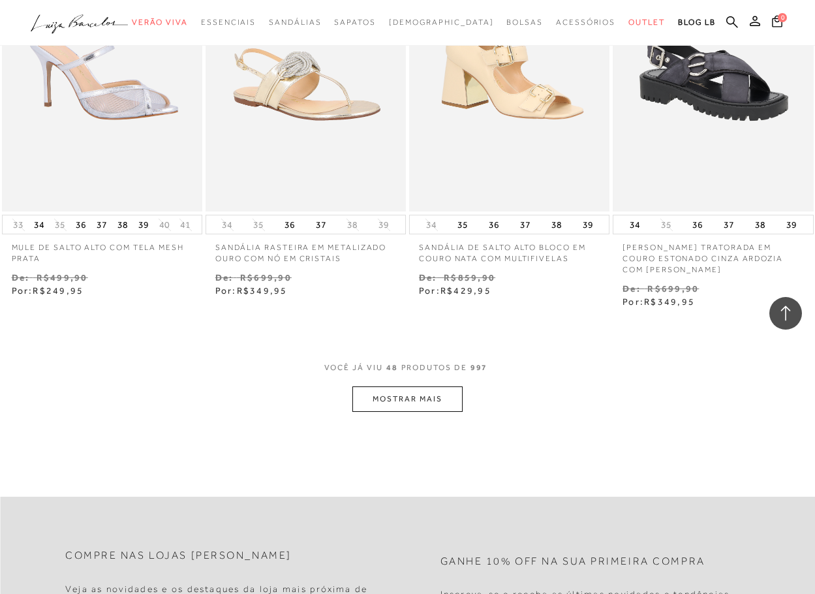
click at [442, 393] on button "MOSTRAR MAIS" at bounding box center [407, 398] width 110 height 25
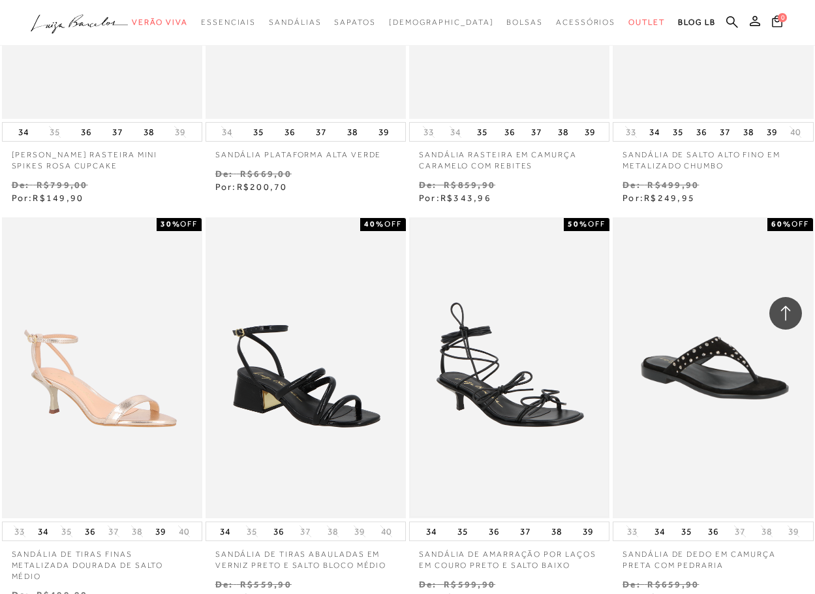
scroll to position [6001, 0]
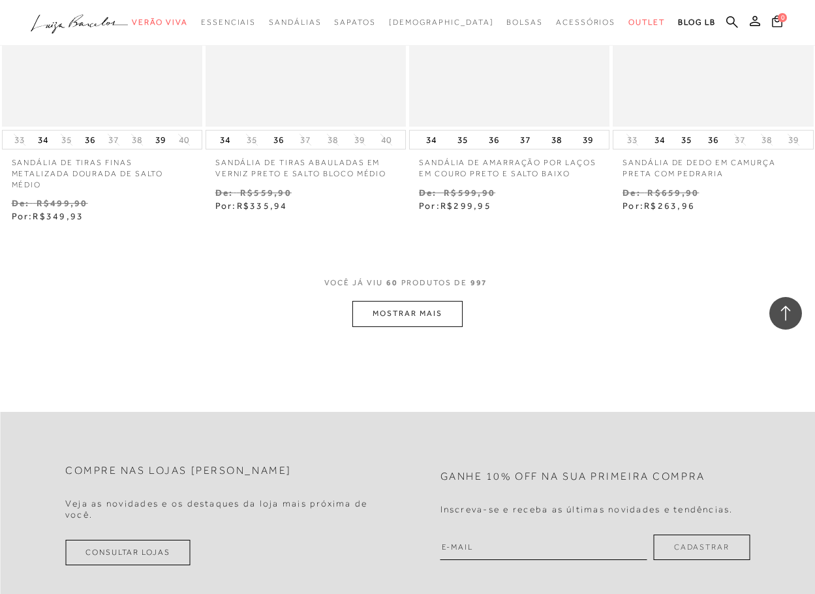
click at [414, 301] on button "MOSTRAR MAIS" at bounding box center [407, 313] width 110 height 25
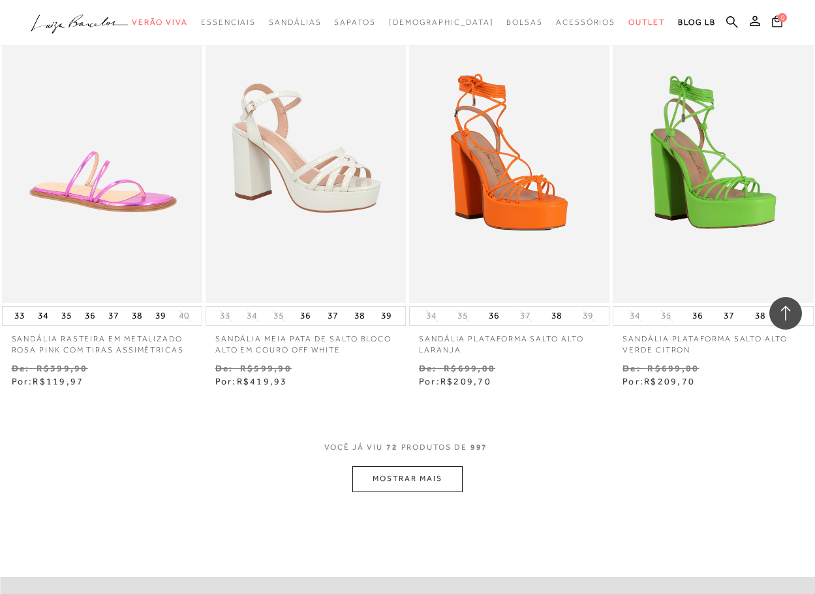
scroll to position [7371, 0]
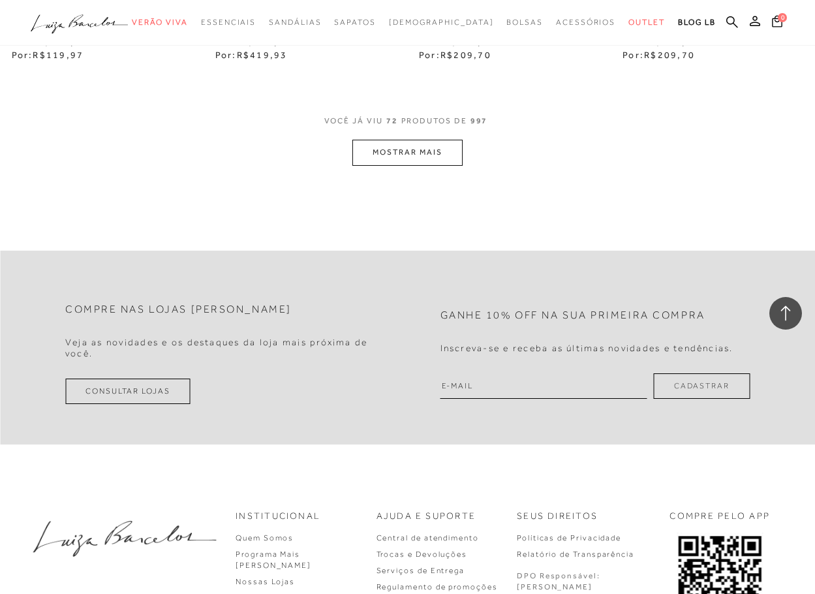
click at [432, 140] on button "MOSTRAR MAIS" at bounding box center [407, 152] width 110 height 25
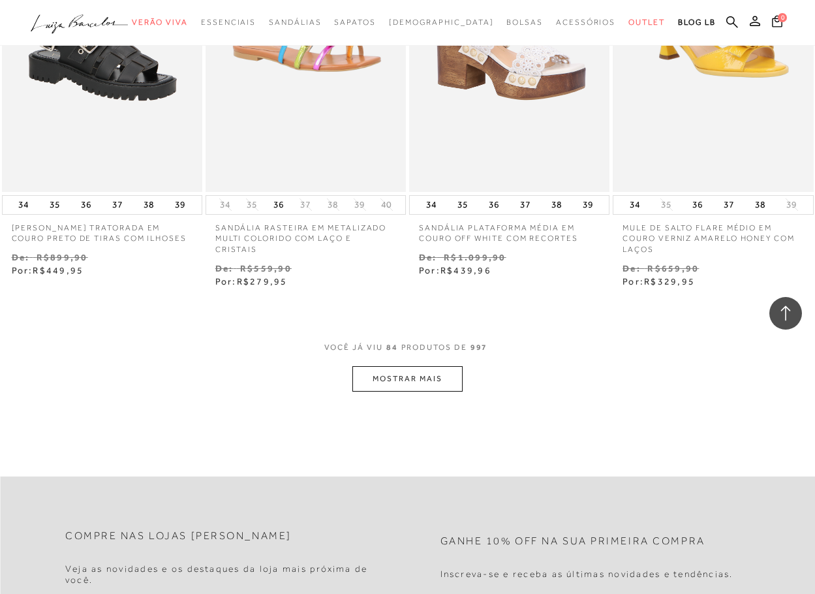
scroll to position [8398, 0]
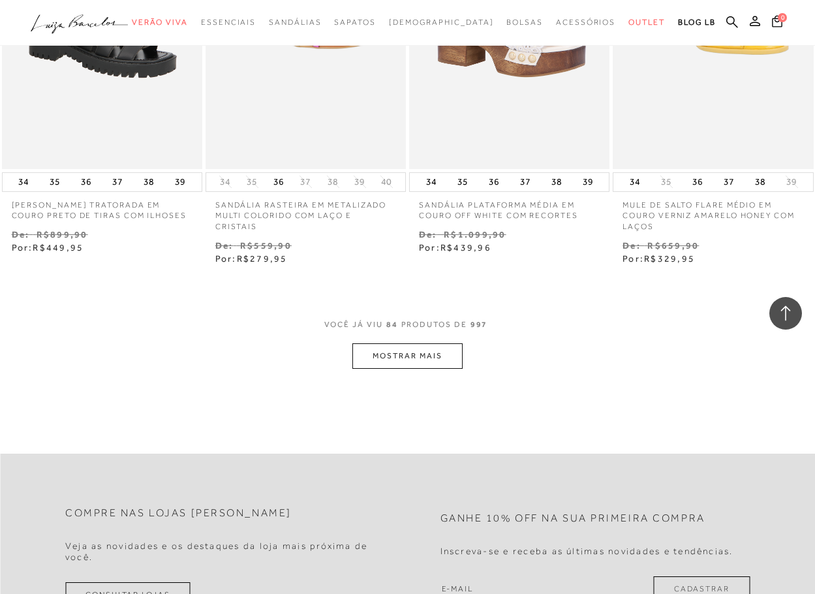
click at [382, 343] on button "MOSTRAR MAIS" at bounding box center [407, 355] width 110 height 25
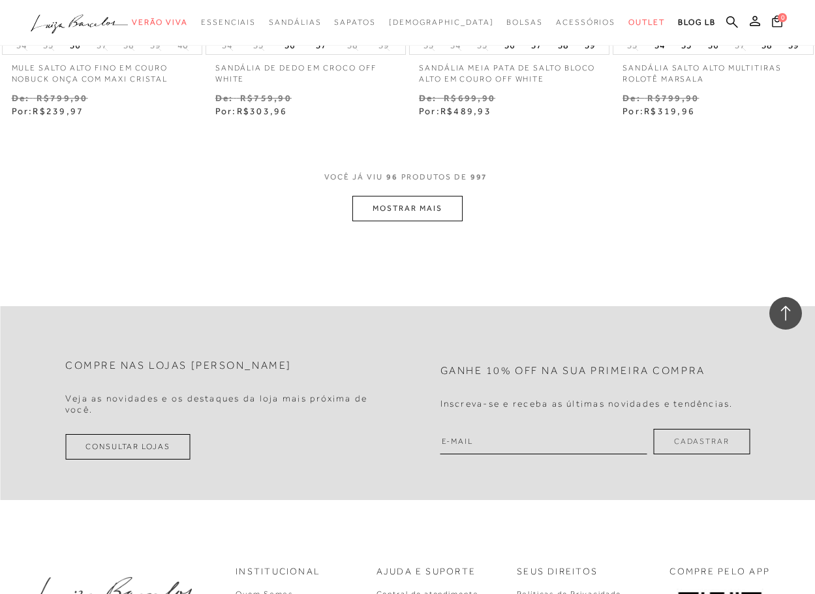
scroll to position [9768, 0]
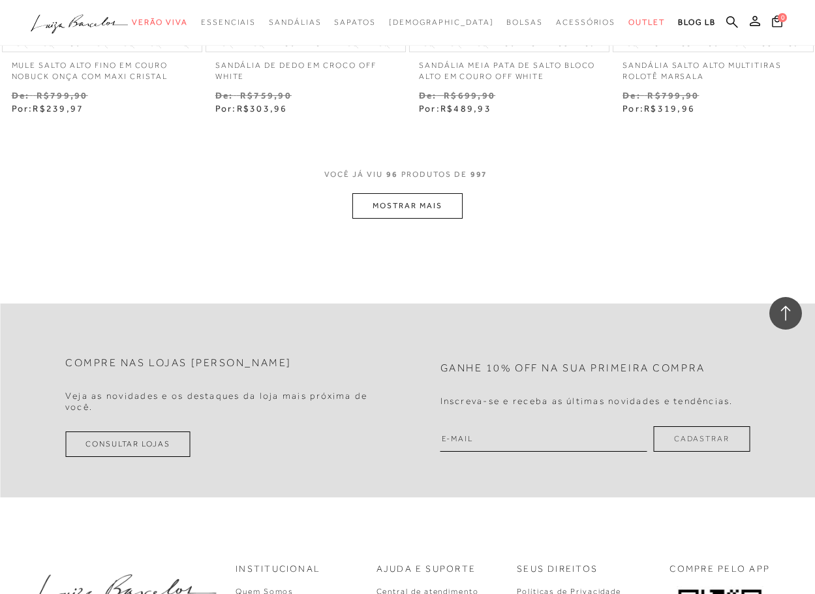
click at [389, 193] on button "MOSTRAR MAIS" at bounding box center [407, 205] width 110 height 25
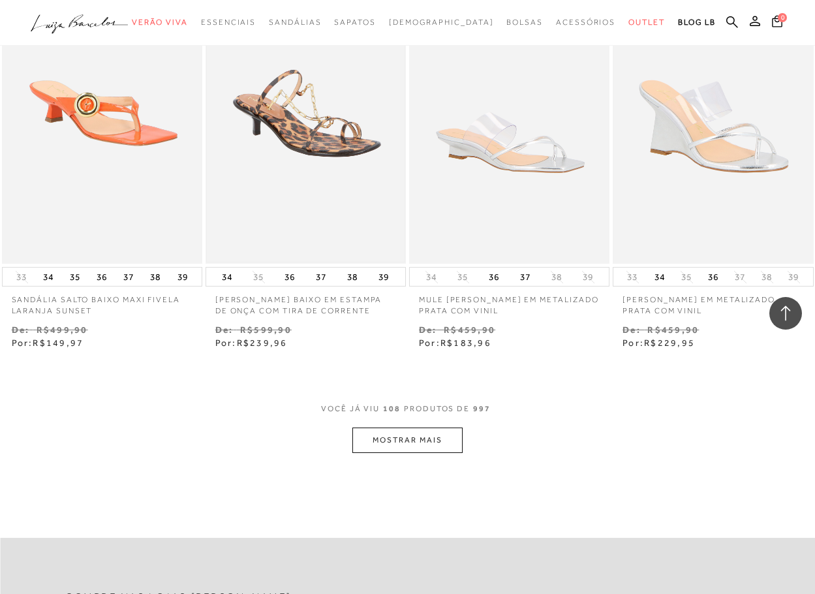
scroll to position [10746, 0]
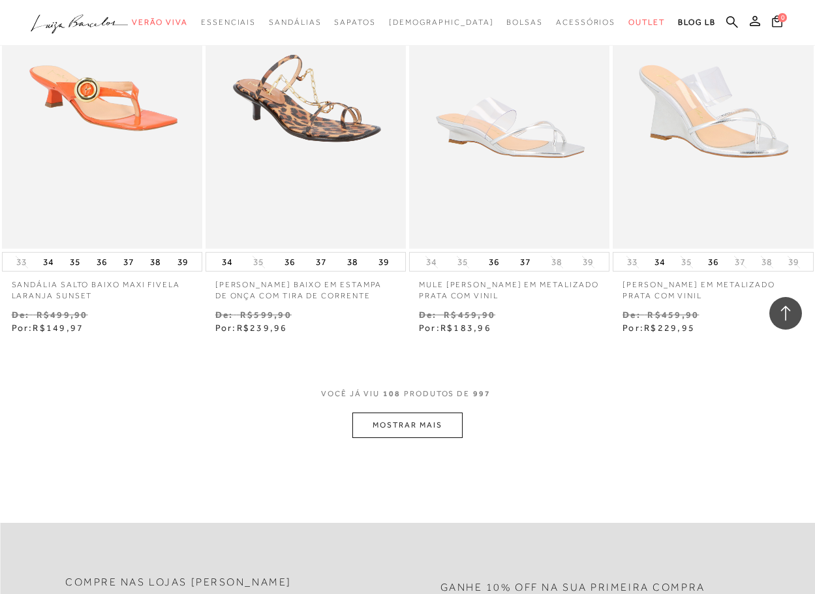
click at [438, 412] on button "MOSTRAR MAIS" at bounding box center [407, 424] width 110 height 25
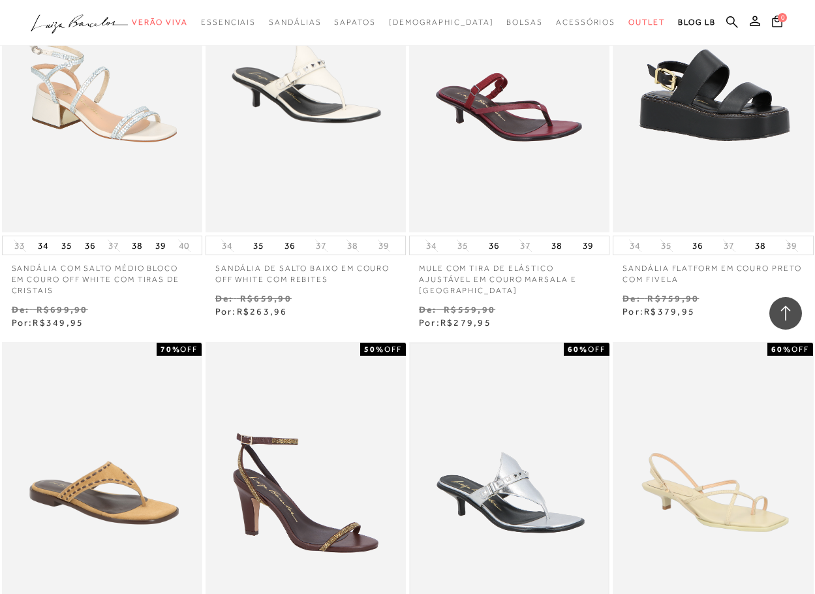
scroll to position [11920, 0]
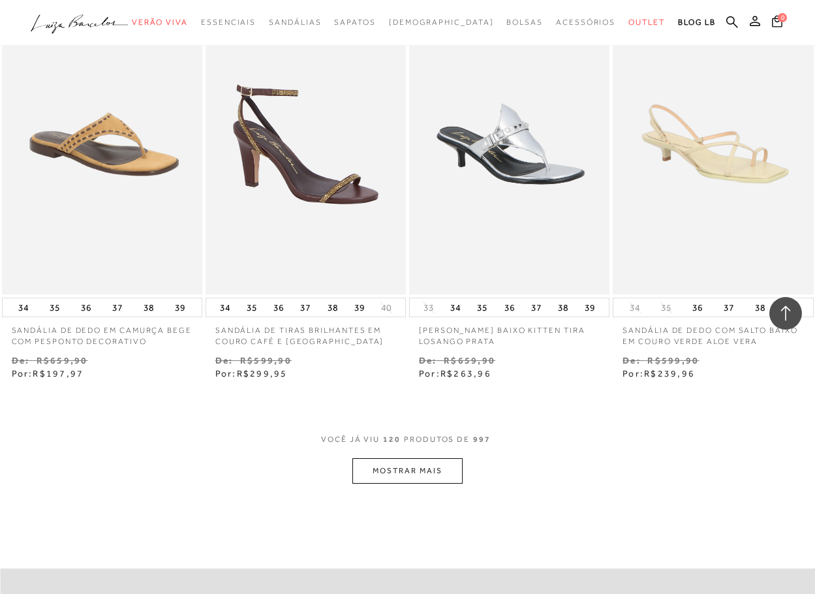
click at [382, 458] on button "MOSTRAR MAIS" at bounding box center [407, 470] width 110 height 25
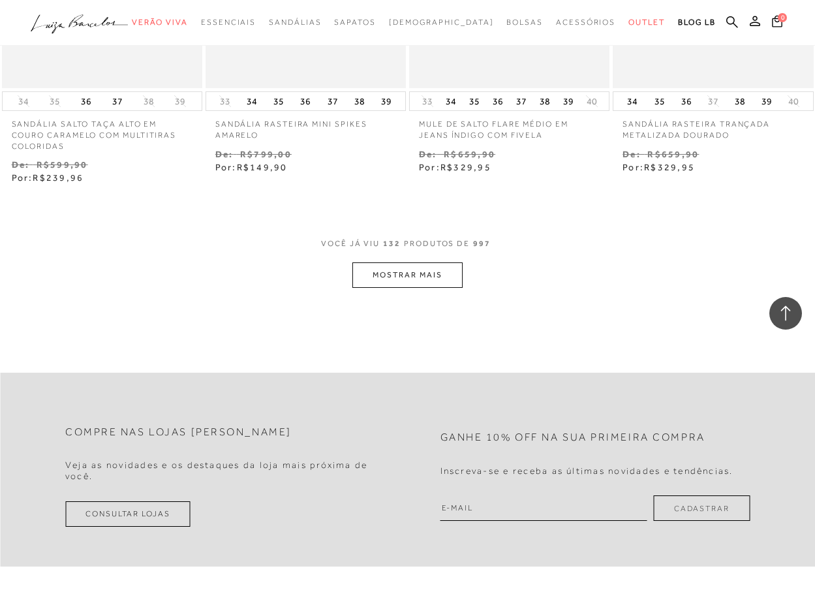
scroll to position [13355, 0]
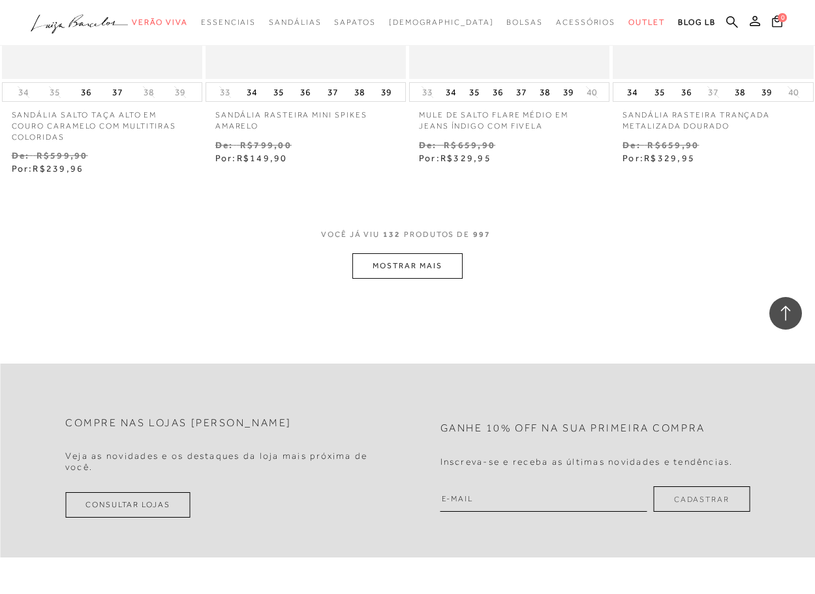
click at [441, 253] on button "MOSTRAR MAIS" at bounding box center [407, 265] width 110 height 25
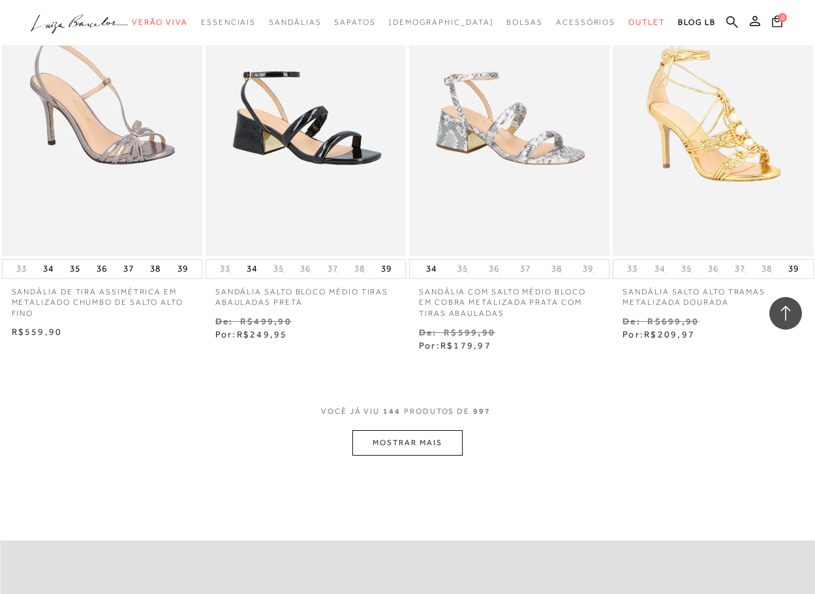
scroll to position [14399, 0]
click at [425, 429] on button "MOSTRAR MAIS" at bounding box center [407, 441] width 110 height 25
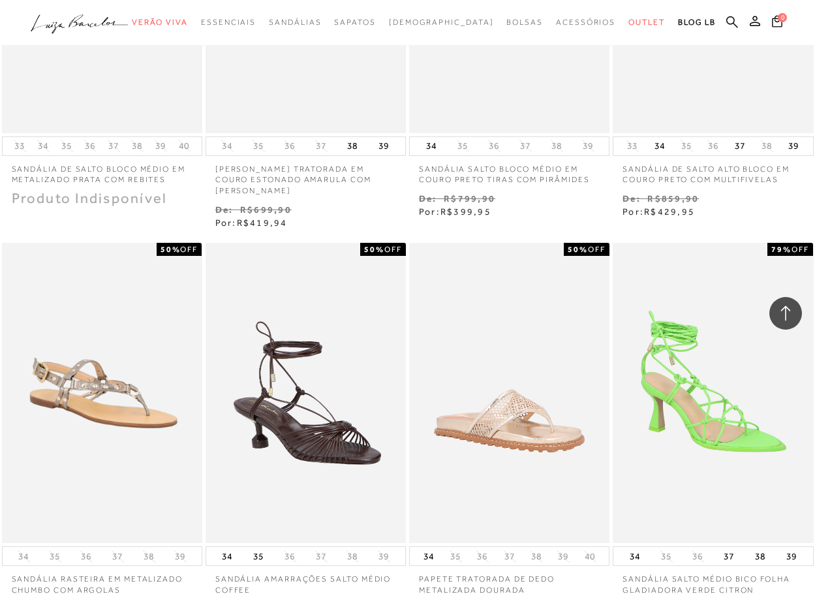
scroll to position [15508, 0]
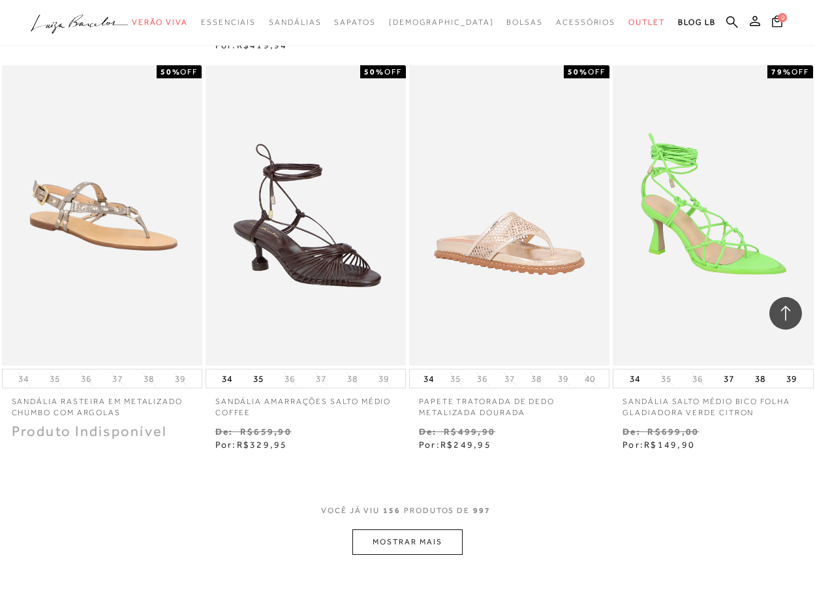
click at [432, 529] on button "MOSTRAR MAIS" at bounding box center [407, 541] width 110 height 25
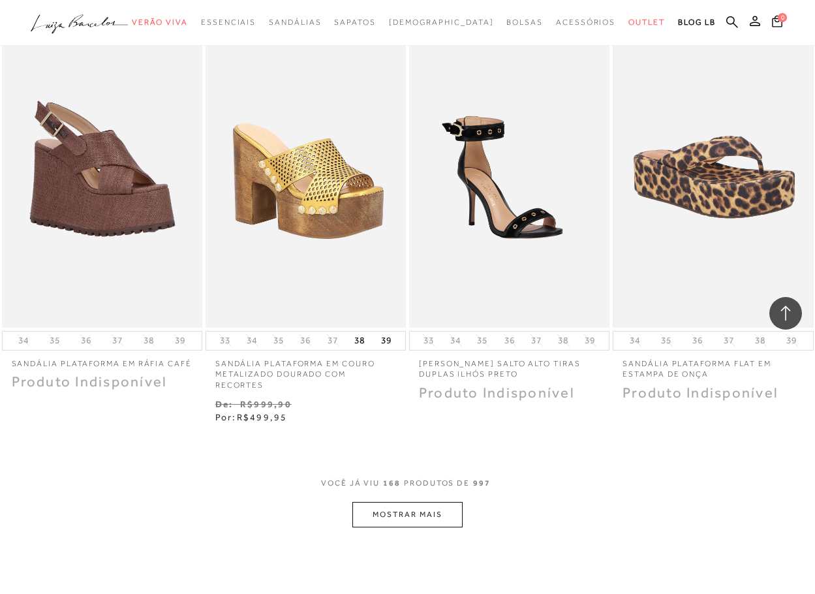
scroll to position [16682, 0]
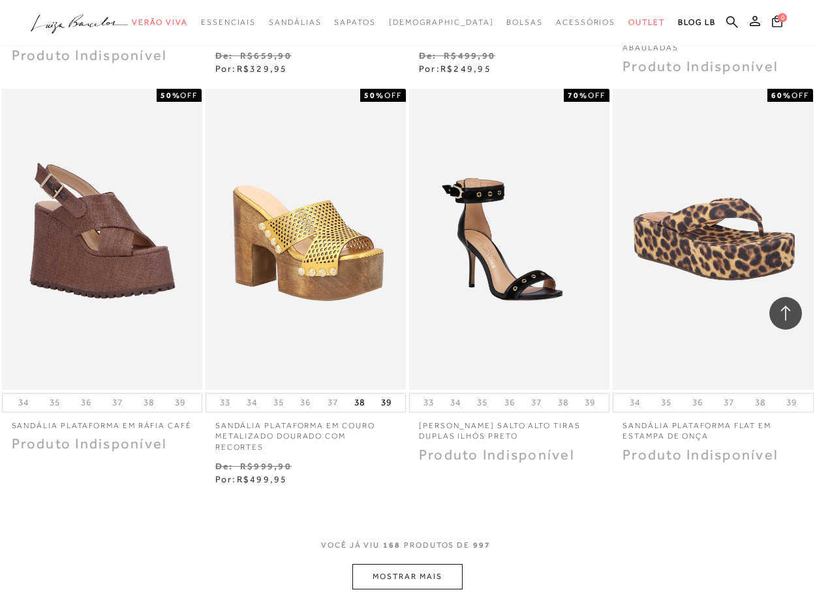
click at [373, 564] on button "MOSTRAR MAIS" at bounding box center [407, 576] width 110 height 25
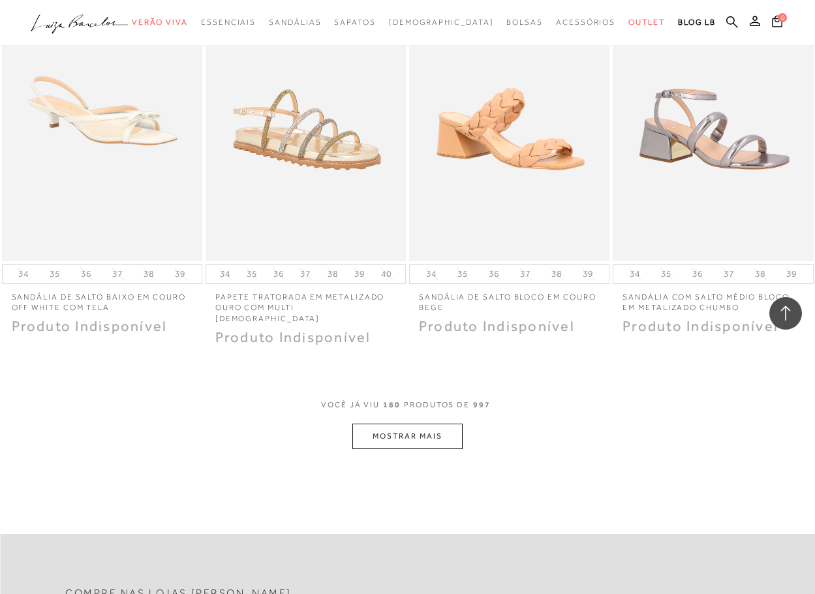
scroll to position [18052, 0]
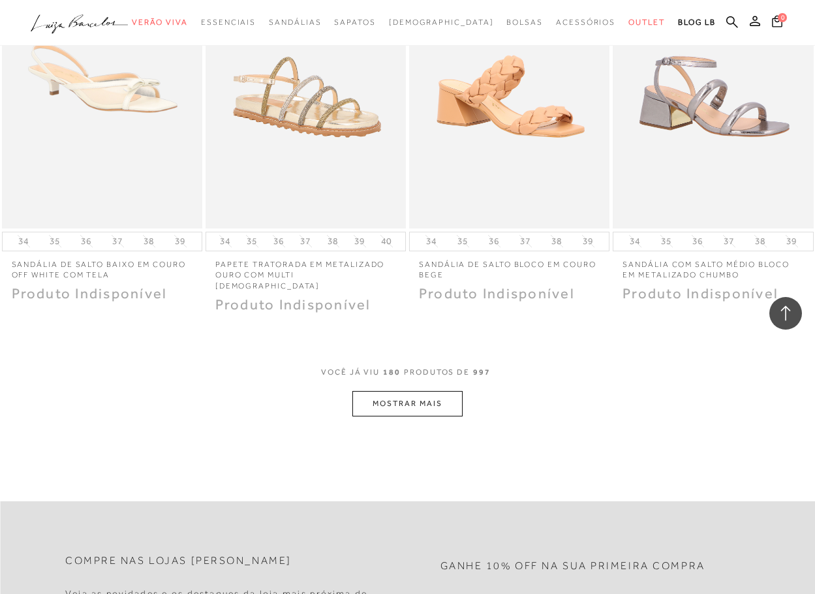
click at [437, 391] on button "MOSTRAR MAIS" at bounding box center [407, 403] width 110 height 25
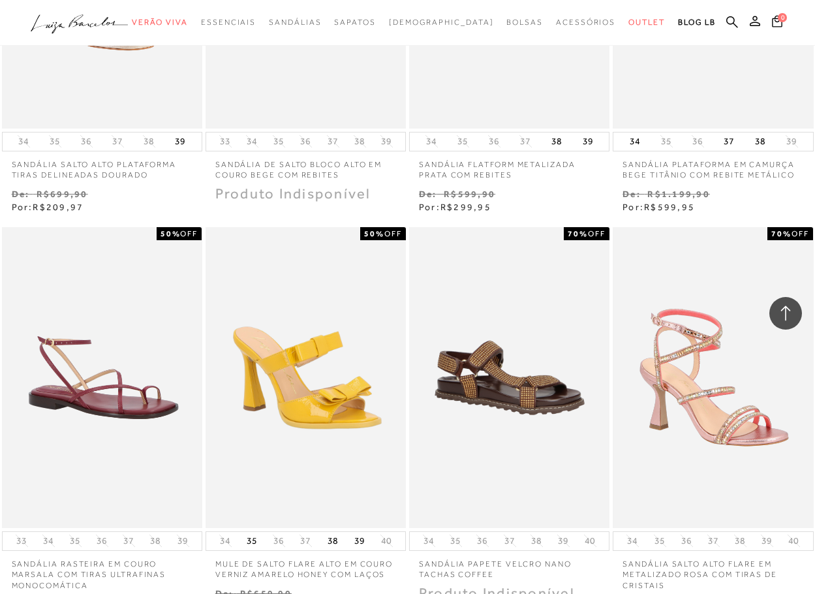
scroll to position [19161, 0]
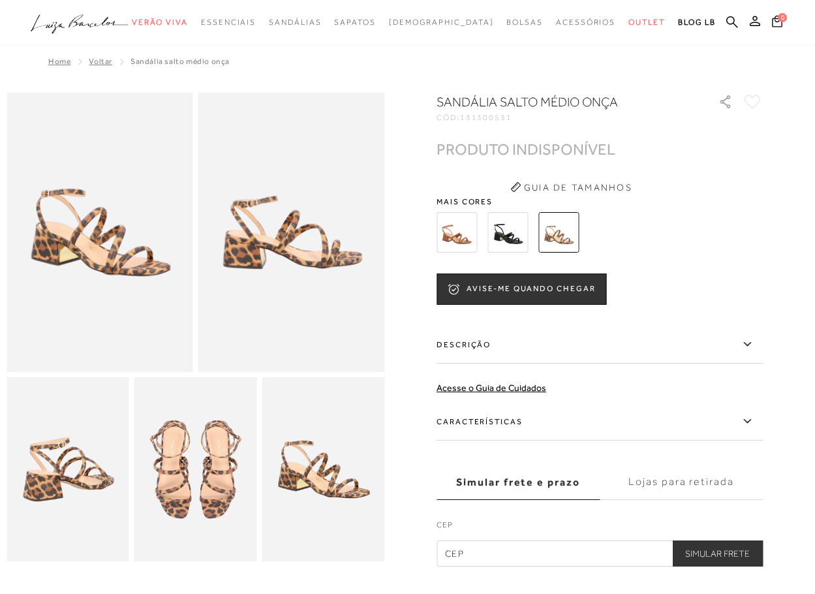
click at [509, 228] on img at bounding box center [507, 232] width 40 height 40
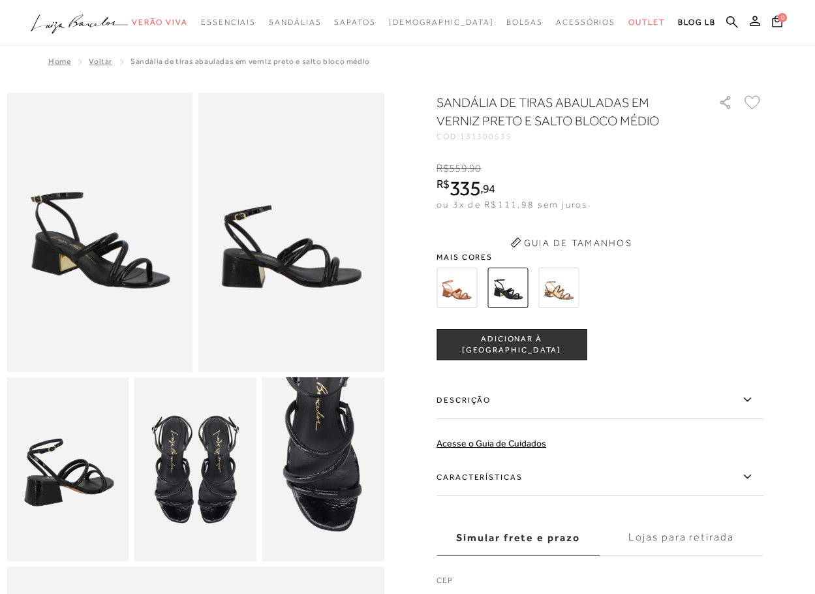
click at [457, 234] on div "SANDÁLIA DE TIRAS ABAULADAS EM VERNIZ PRETO E SALTO BLOCO MÉDIO CÓD: 131300535 …" at bounding box center [599, 357] width 326 height 528
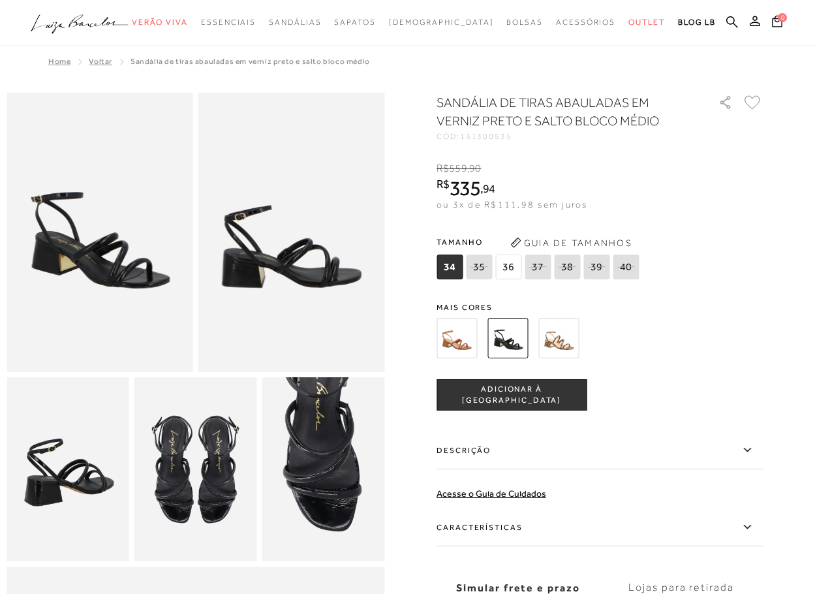
click at [508, 262] on span "36" at bounding box center [508, 266] width 26 height 25
click at [466, 307] on span "Mais cores" at bounding box center [599, 307] width 326 height 8
click at [467, 333] on img at bounding box center [456, 338] width 40 height 40
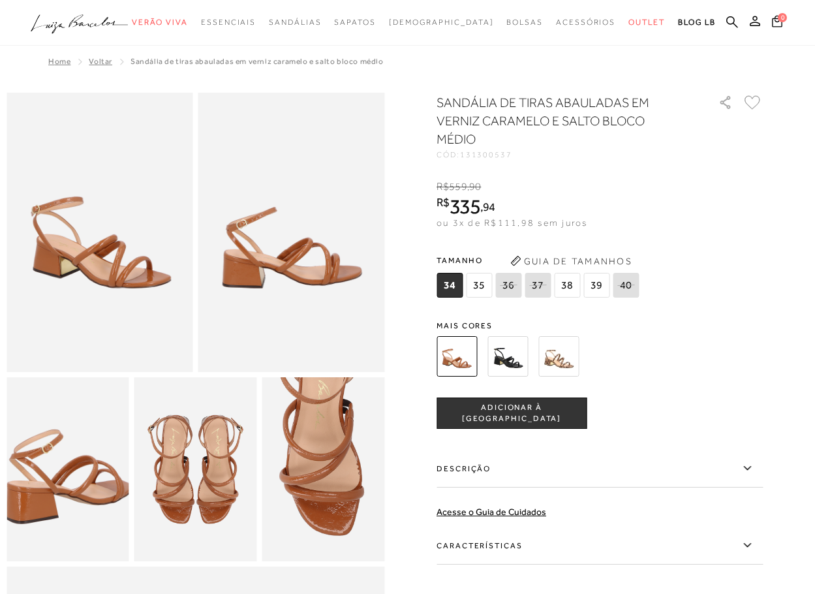
click at [514, 343] on img at bounding box center [507, 356] width 40 height 40
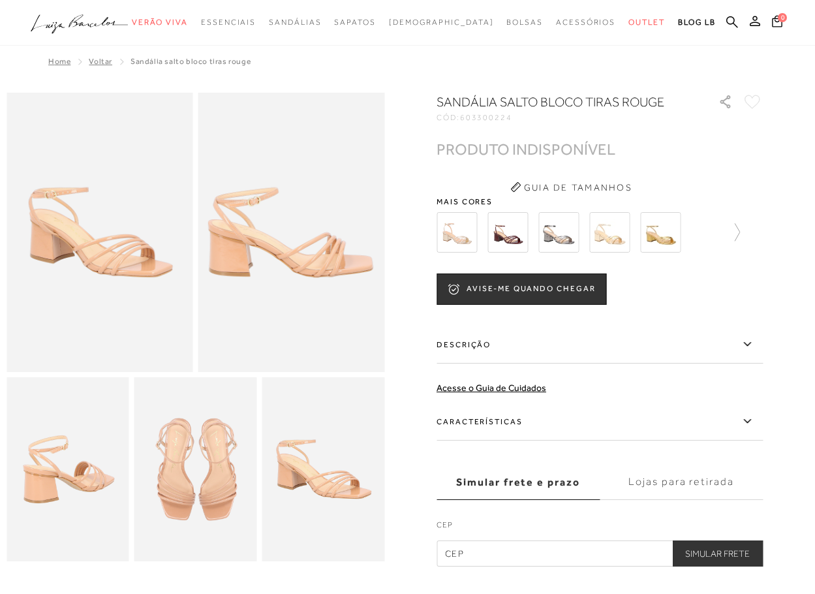
click at [462, 241] on img at bounding box center [456, 232] width 40 height 40
